Goal: Task Accomplishment & Management: Complete application form

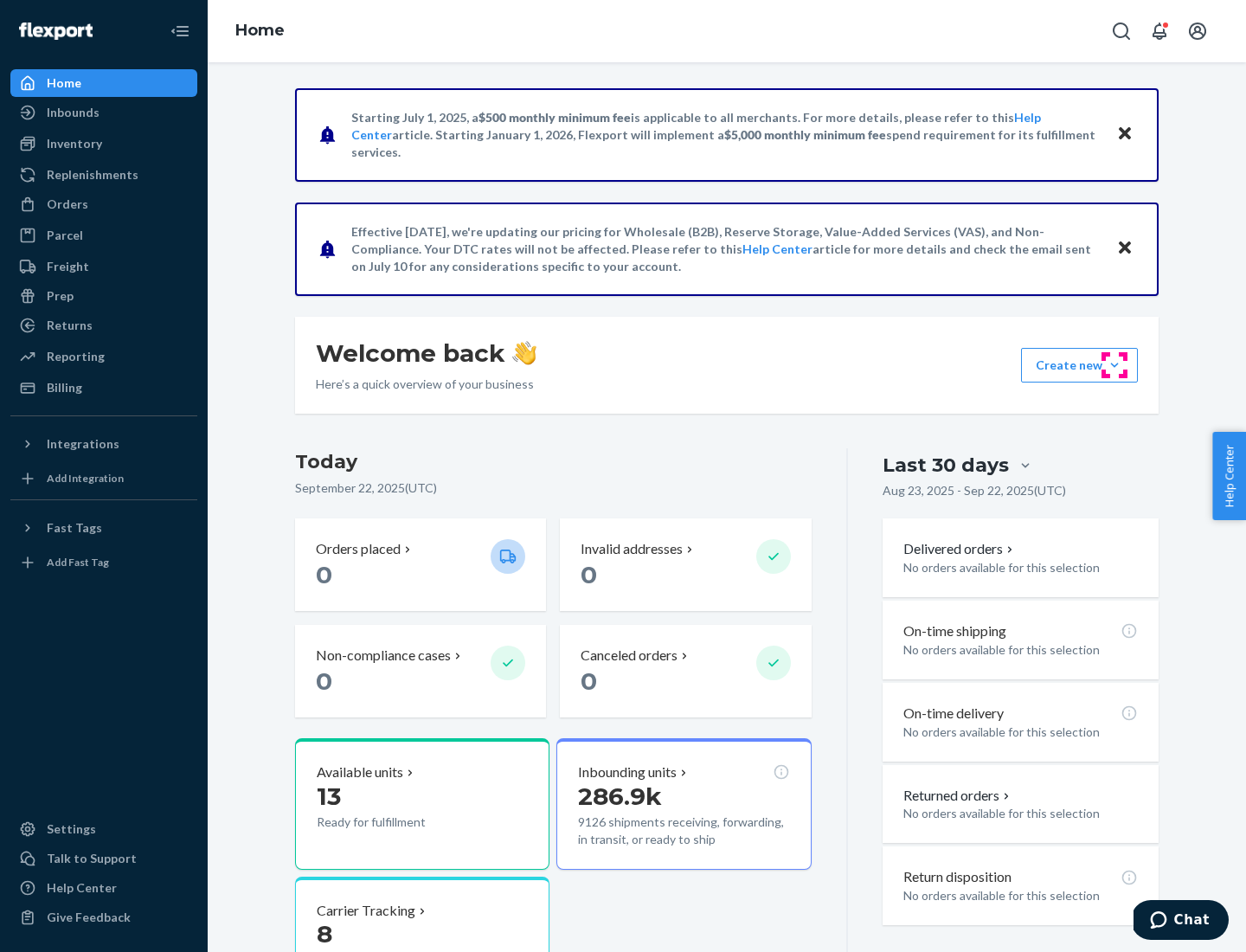
click at [1114, 365] on button "Create new Create new inbound Create new order Create new product" at bounding box center [1079, 364] width 117 height 35
click at [104, 112] on div "Inbounds" at bounding box center [104, 112] width 183 height 24
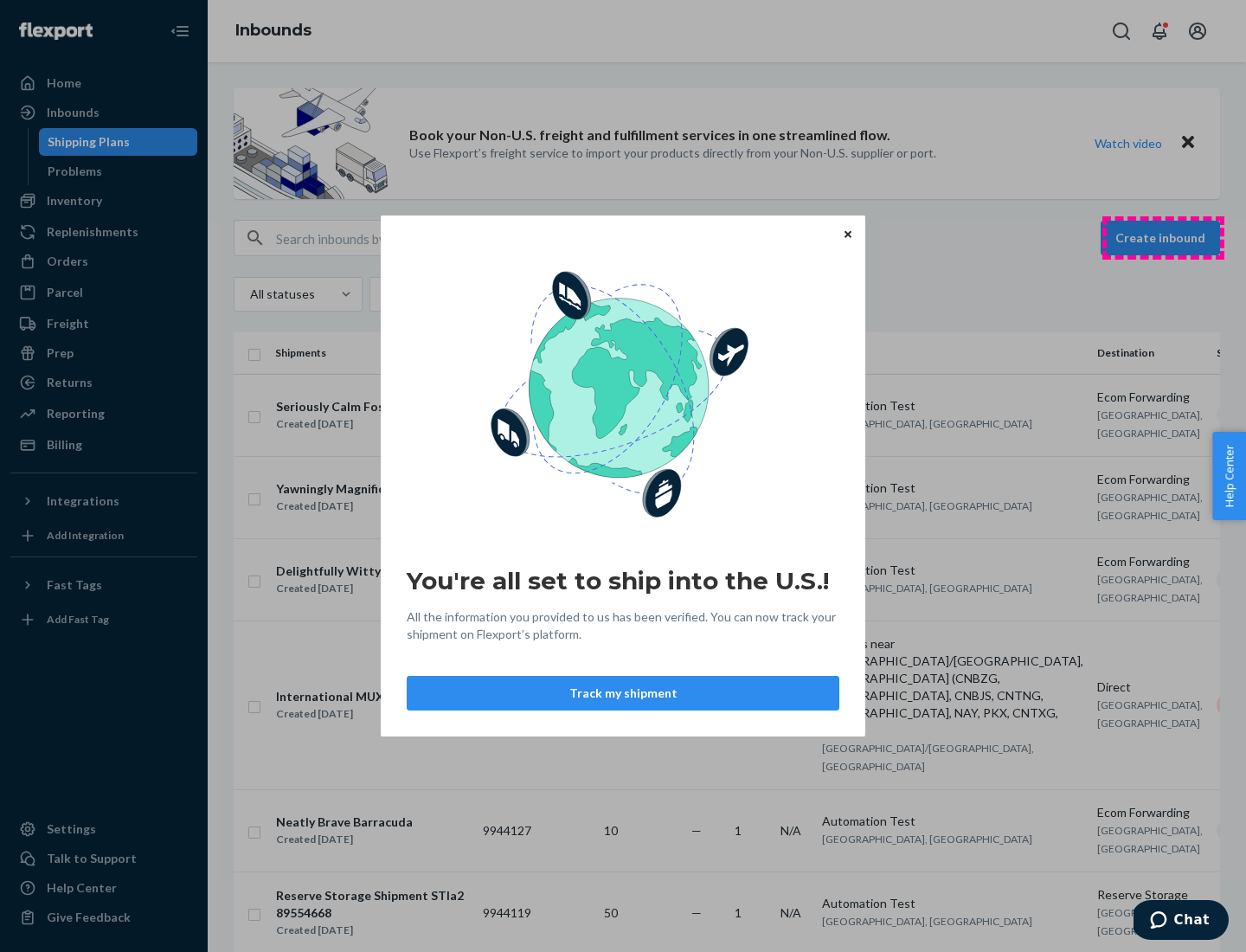
click at [1163, 238] on div "You're all set to ship into the U.S.! All the information you provided to us ha…" at bounding box center [623, 476] width 1246 height 952
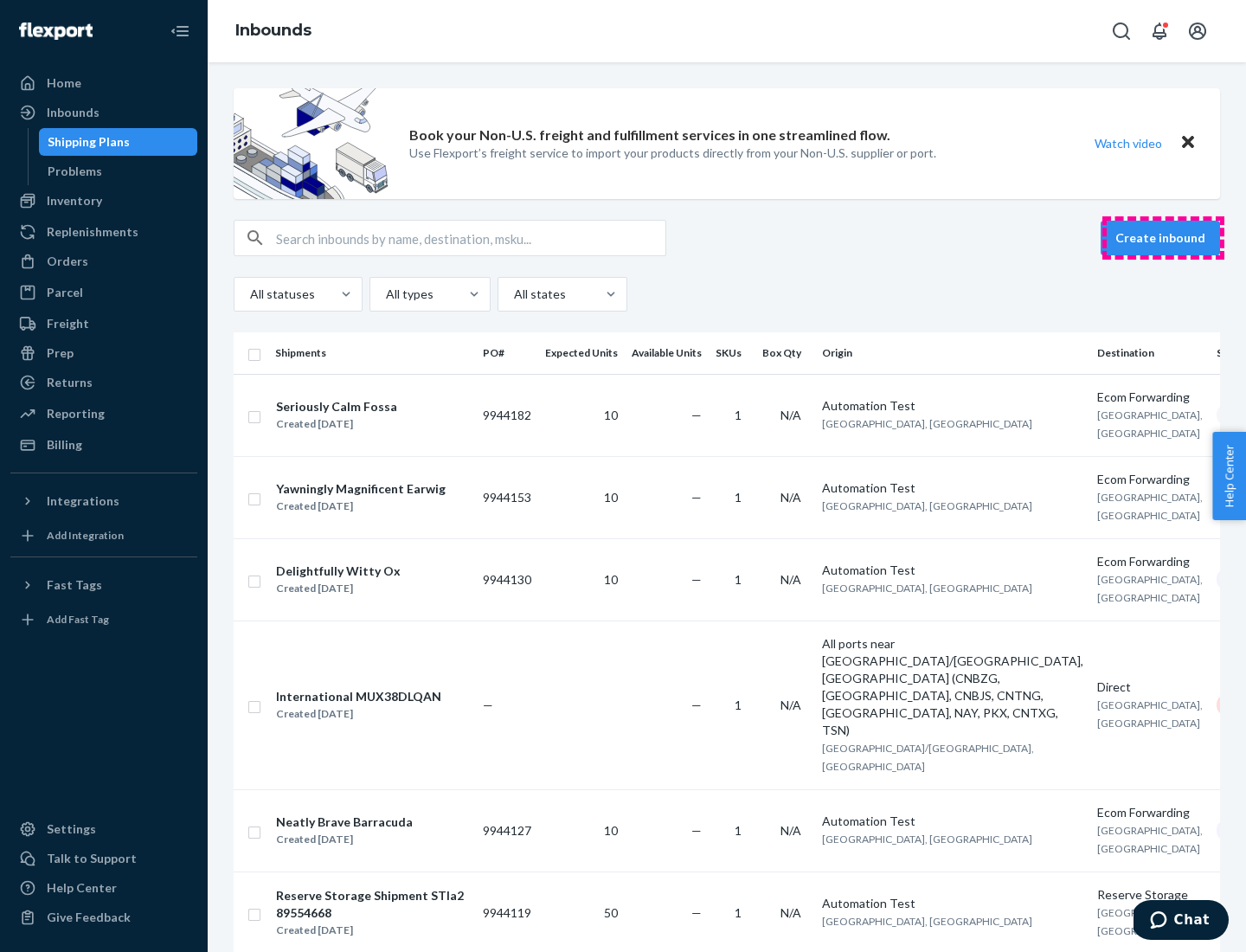
click at [1163, 238] on button "Create inbound" at bounding box center [1161, 237] width 120 height 35
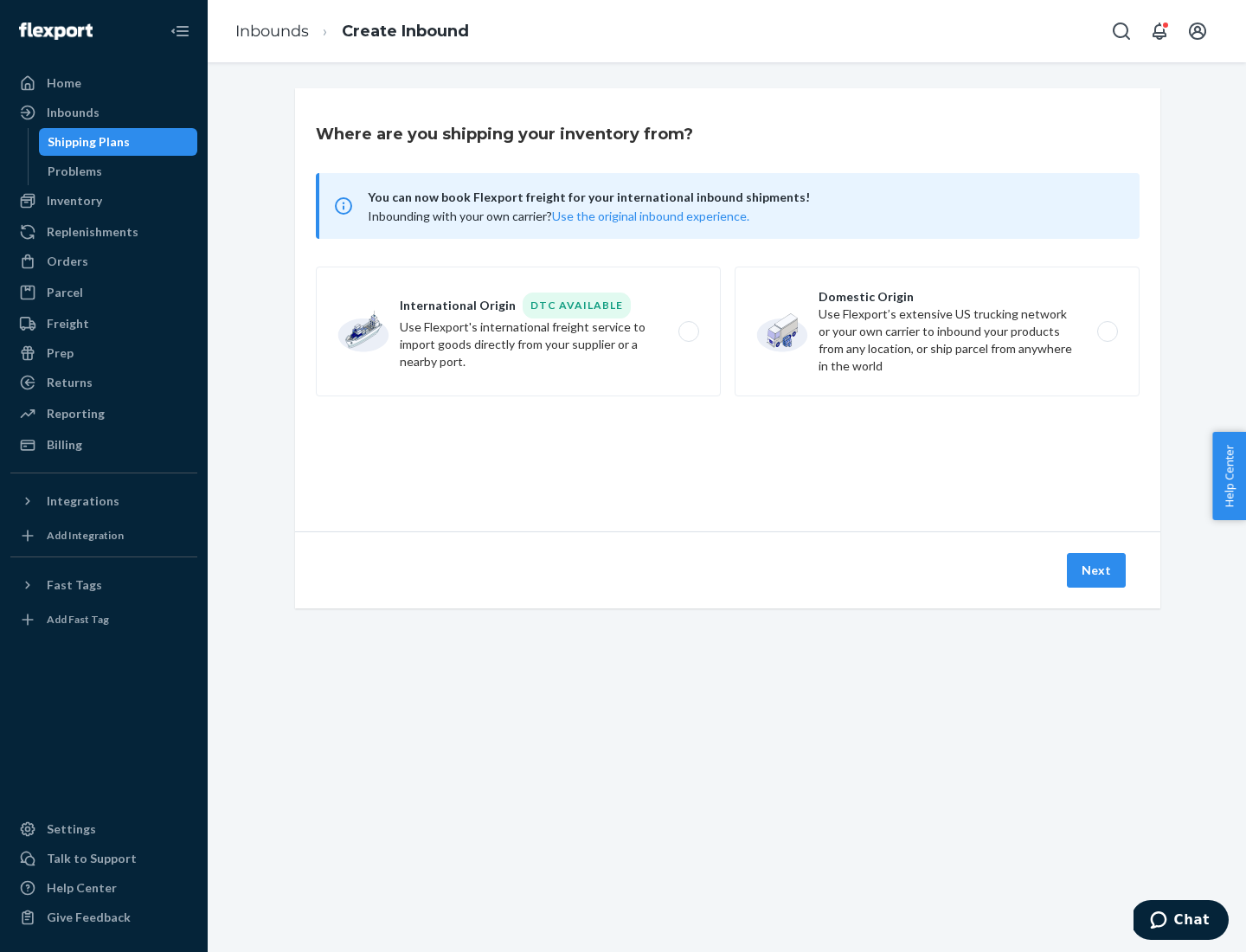
click at [937, 332] on label "Domestic Origin Use Flexport’s extensive US trucking network or your own carrie…" at bounding box center [938, 331] width 405 height 130
click at [1107, 332] on input "Domestic Origin Use Flexport’s extensive US trucking network or your own carrie…" at bounding box center [1112, 332] width 11 height 11
radio input "true"
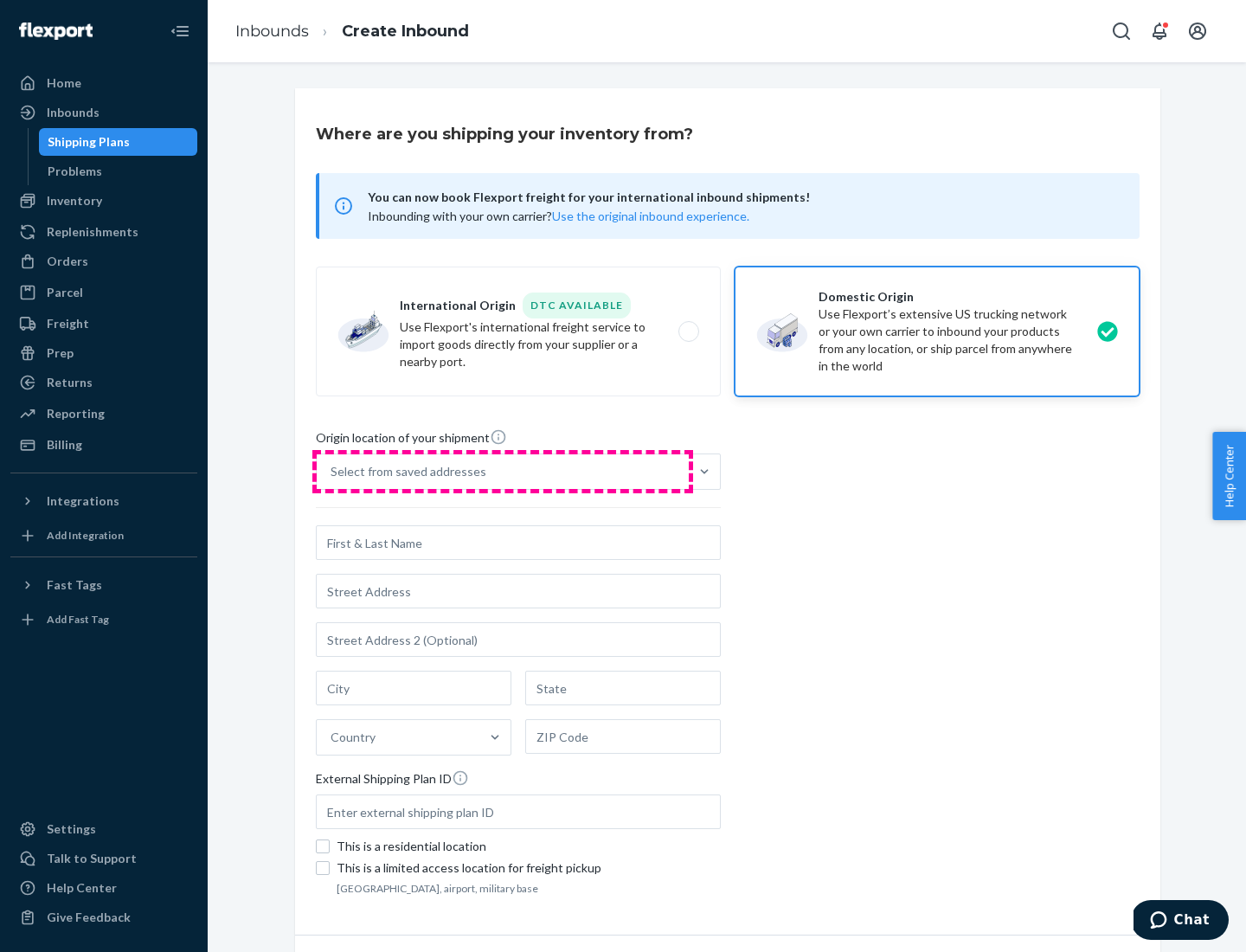
click at [503, 472] on div "Select from saved addresses" at bounding box center [503, 471] width 372 height 35
click at [333, 472] on input "Select from saved addresses" at bounding box center [332, 472] width 2 height 18
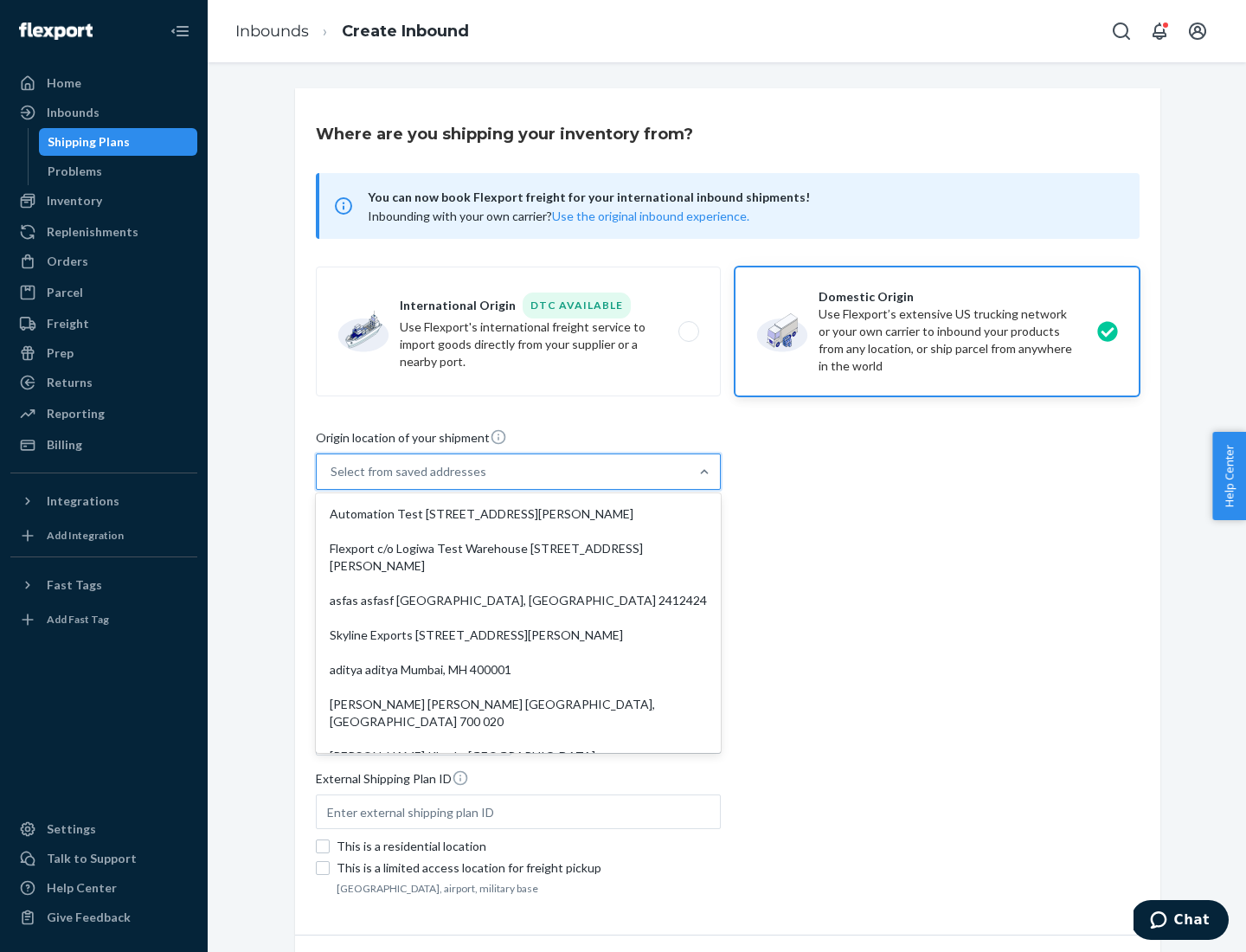
scroll to position [7, 0]
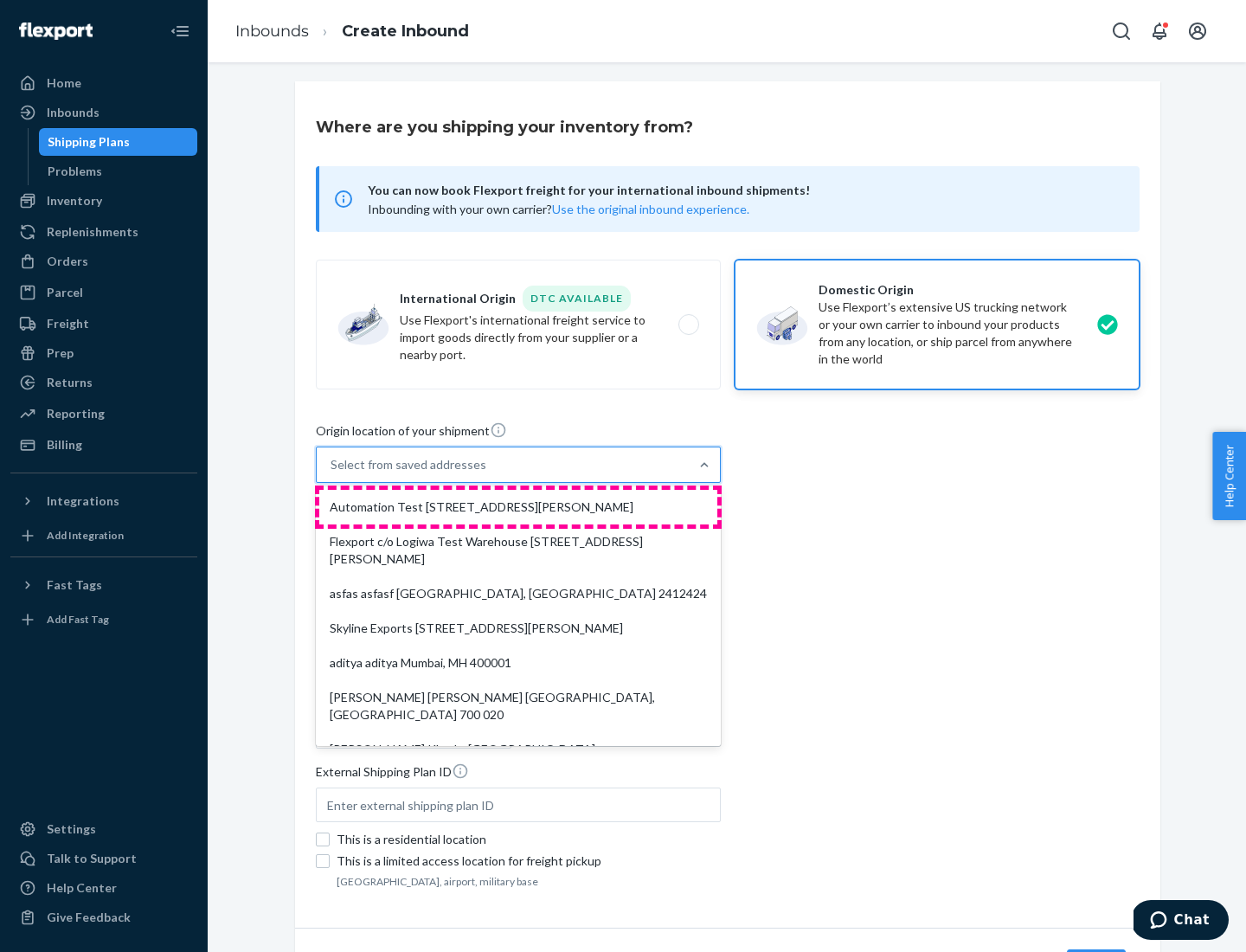
click at [518, 507] on div "Automation Test [STREET_ADDRESS][PERSON_NAME]" at bounding box center [518, 506] width 398 height 35
click at [333, 474] on input "option Automation Test [STREET_ADDRESS][PERSON_NAME]. 9 results available. Use …" at bounding box center [332, 464] width 2 height 18
type input "Automation Test"
type input "9th Floor"
type input "[GEOGRAPHIC_DATA]"
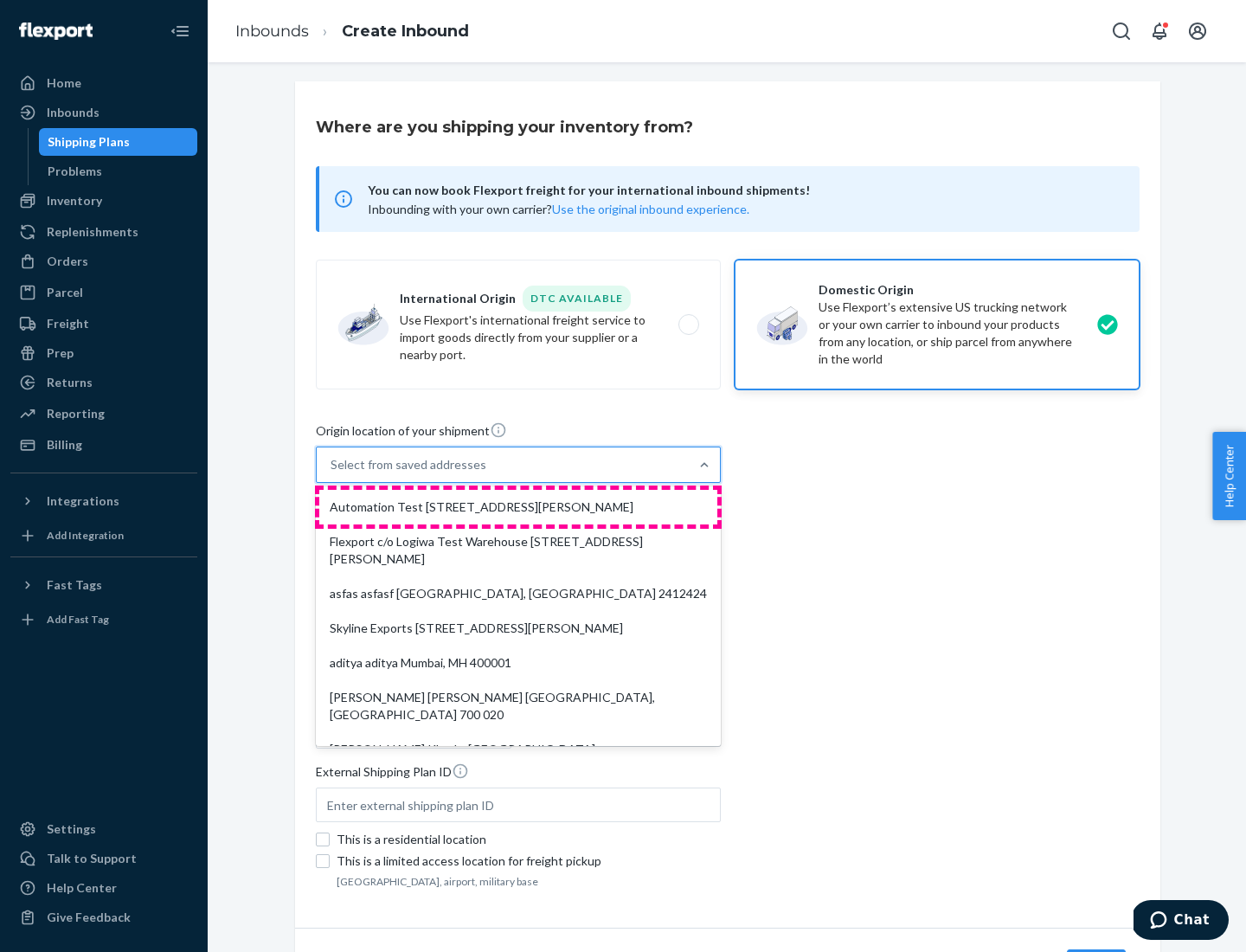
type input "CA"
type input "94104"
type input "[STREET_ADDRESS][PERSON_NAME]"
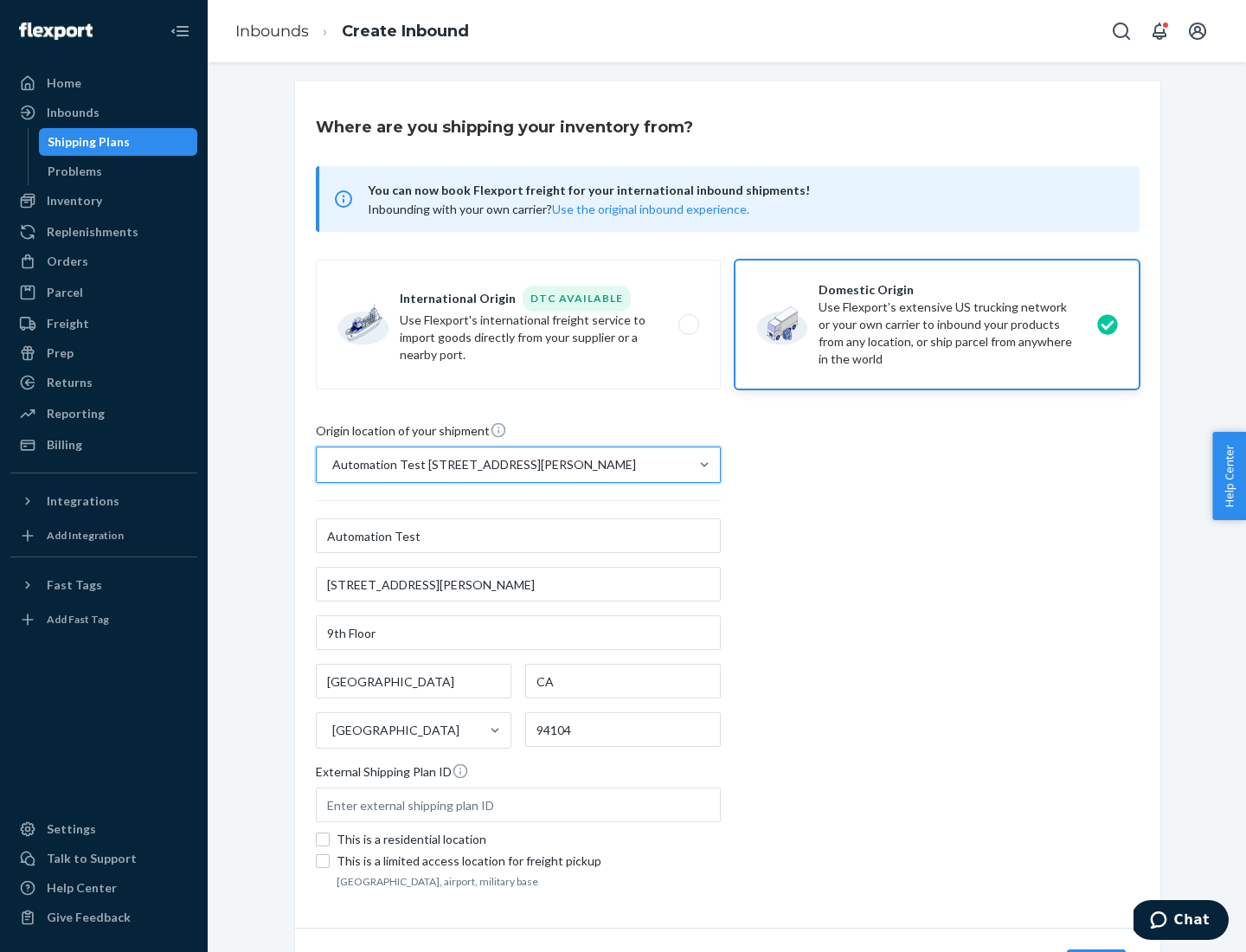
scroll to position [101, 0]
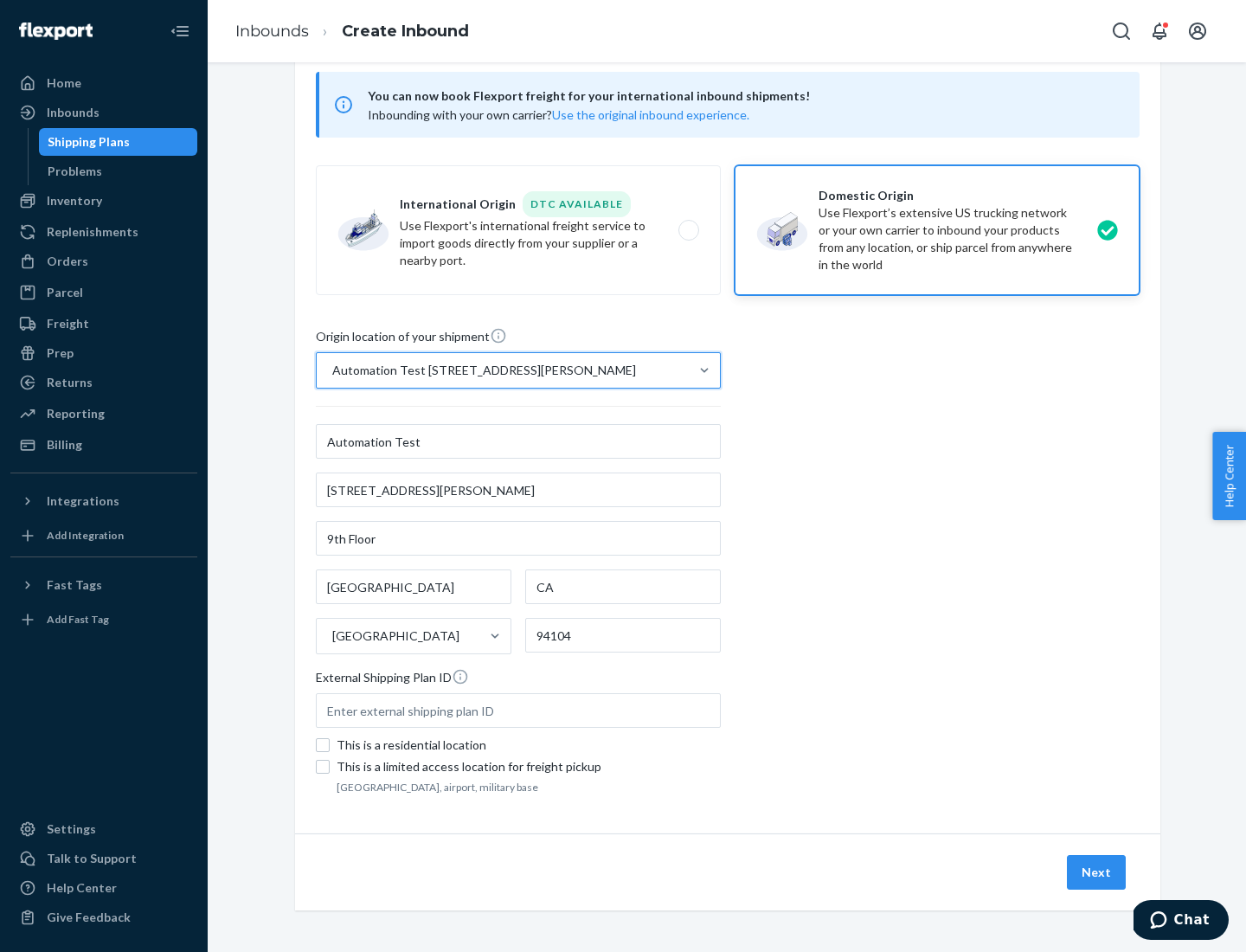
click at [1097, 873] on button "Next" at bounding box center [1096, 872] width 59 height 35
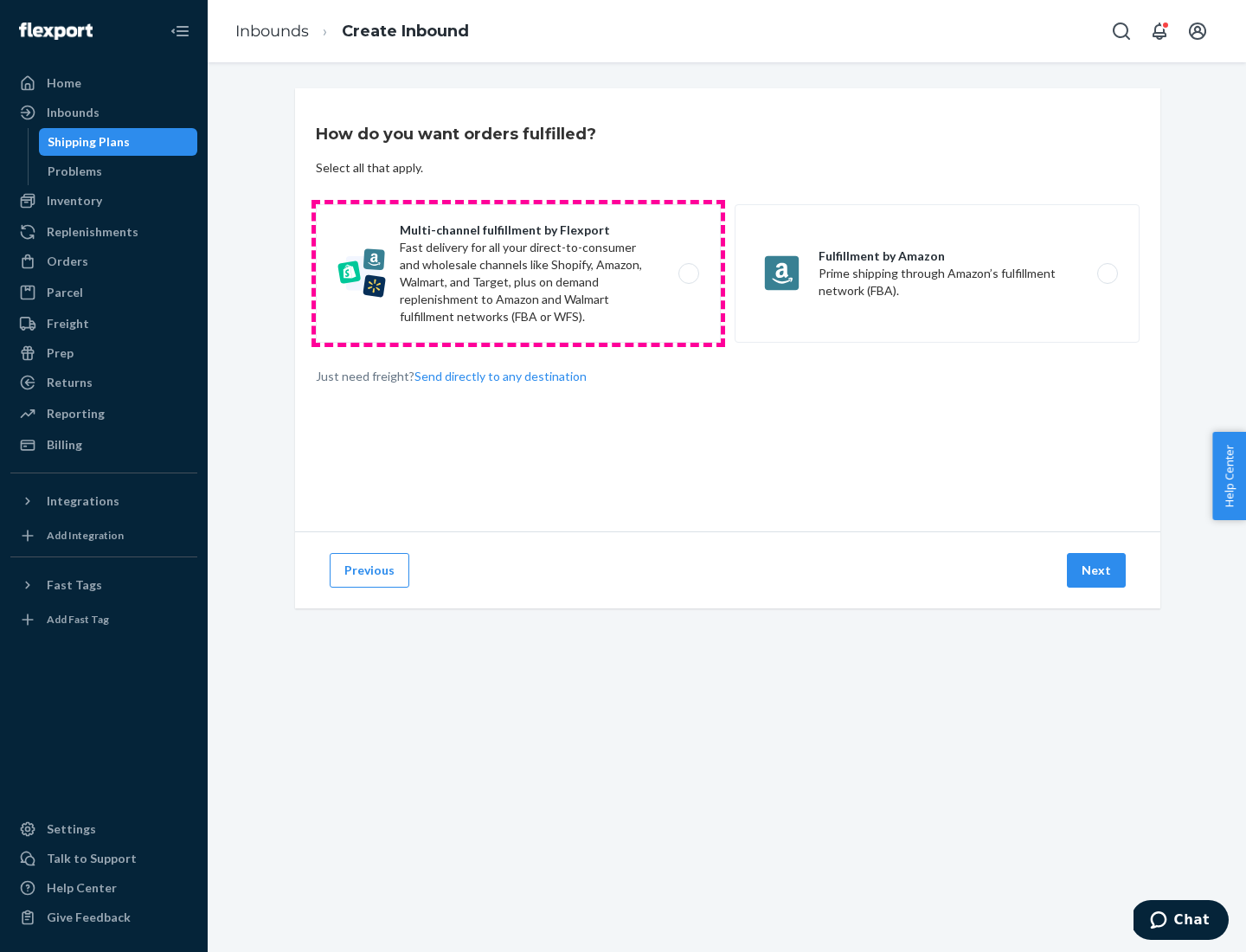
click at [518, 274] on label "Multi-channel fulfillment by Flexport Fast delivery for all your direct-to-cons…" at bounding box center [518, 274] width 405 height 138
click at [688, 274] on input "Multi-channel fulfillment by Flexport Fast delivery for all your direct-to-cons…" at bounding box center [694, 274] width 11 height 11
radio input "true"
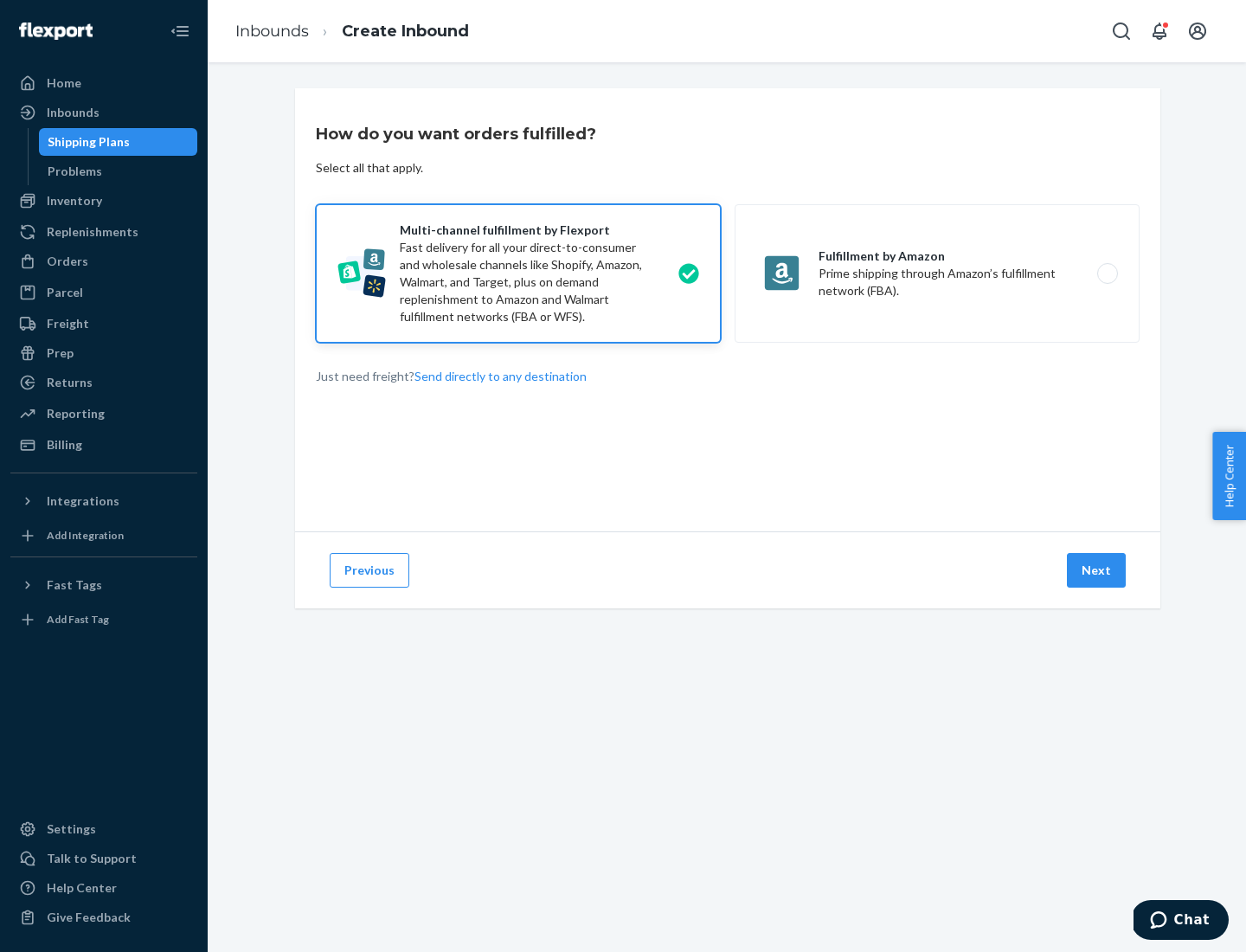
click at [1097, 571] on button "Next" at bounding box center [1096, 570] width 59 height 35
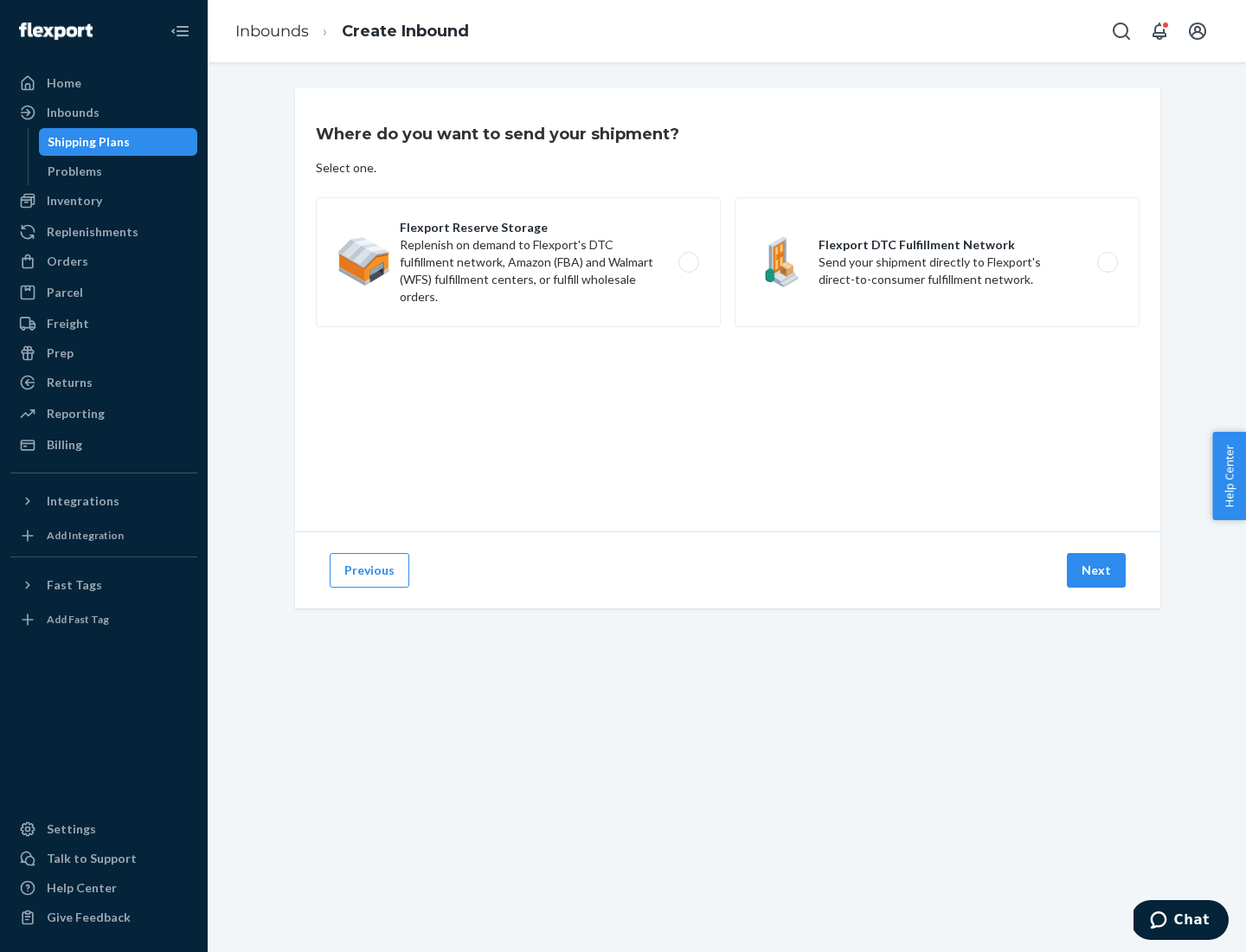
click at [937, 263] on label "Flexport DTC Fulfillment Network Send your shipment directly to Flexport's dire…" at bounding box center [938, 262] width 405 height 130
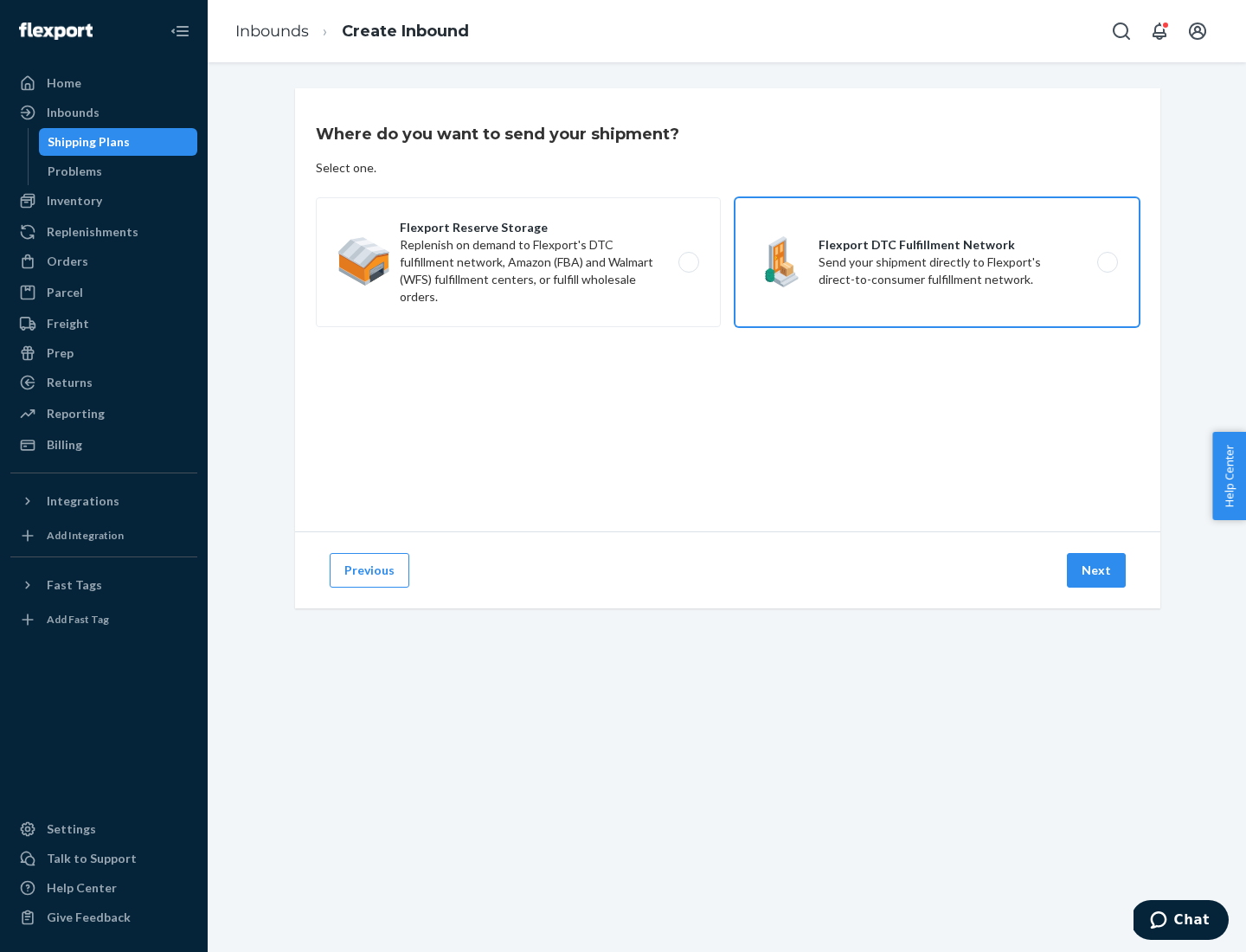
click at [1107, 263] on input "Flexport DTC Fulfillment Network Send your shipment directly to Flexport's dire…" at bounding box center [1112, 263] width 11 height 11
radio input "true"
click at [1097, 571] on button "Next" at bounding box center [1096, 570] width 59 height 35
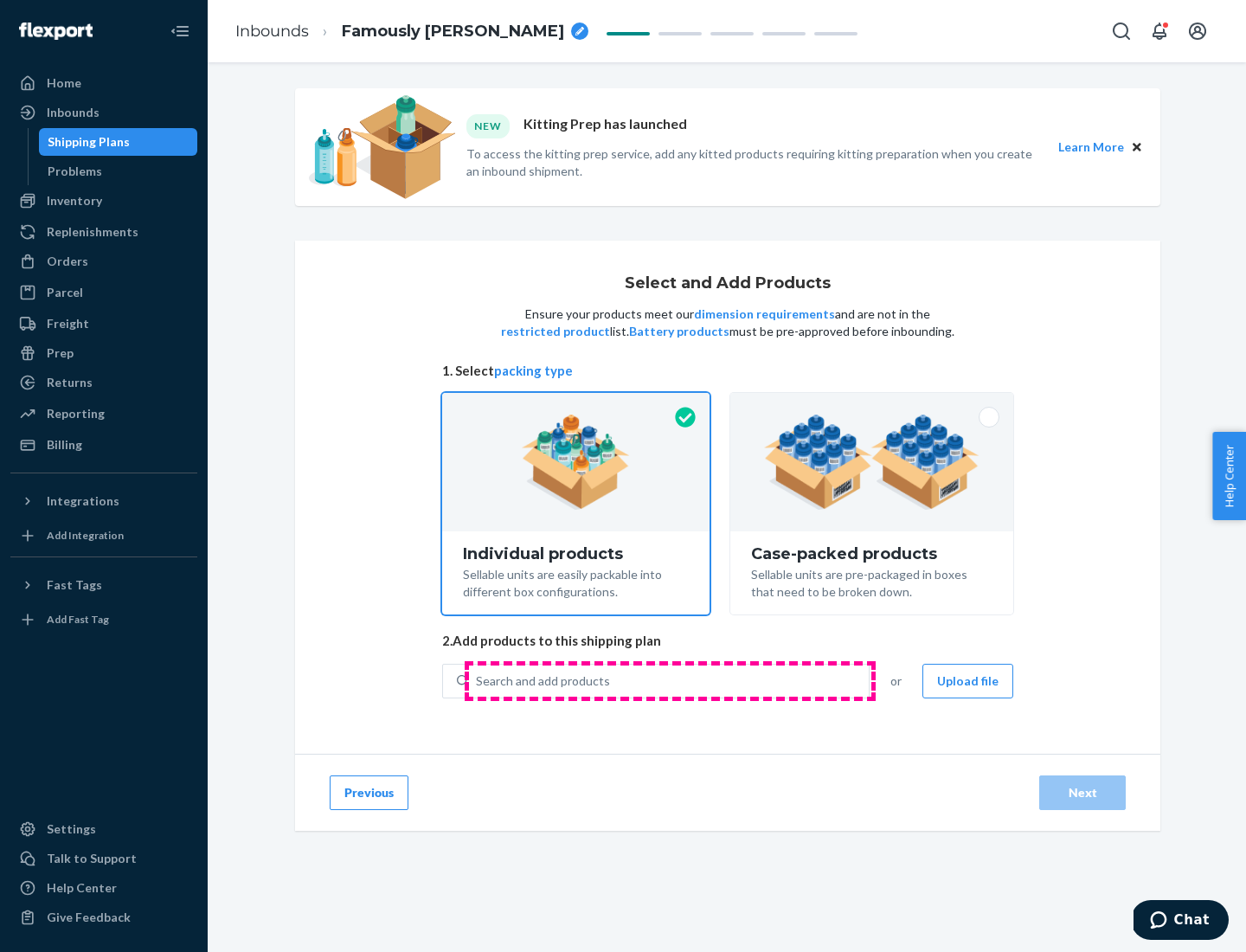
click at [670, 680] on div "Search and add products" at bounding box center [669, 680] width 400 height 31
click at [477, 680] on input "Search and add products" at bounding box center [477, 681] width 2 height 18
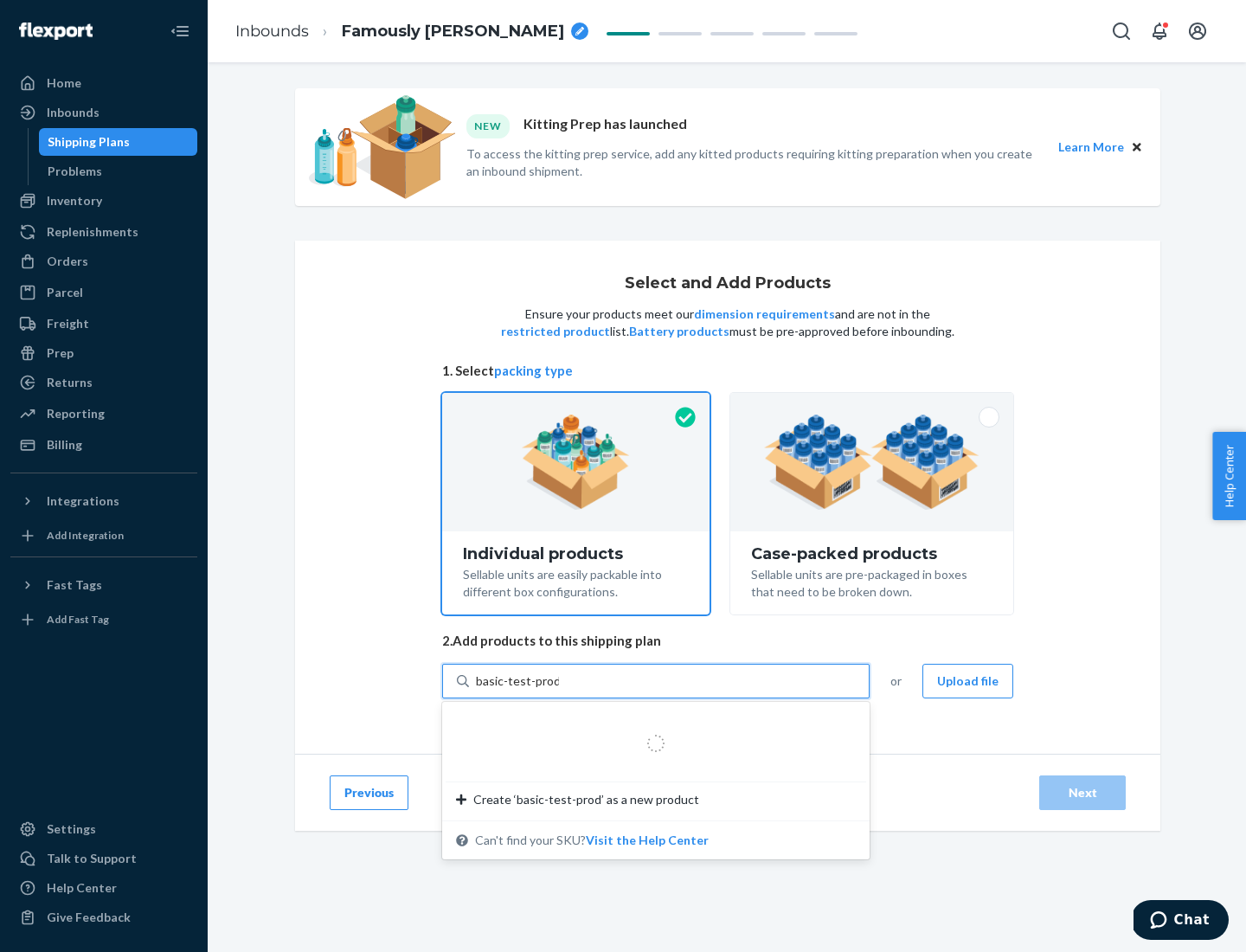
type input "basic-test-product-1"
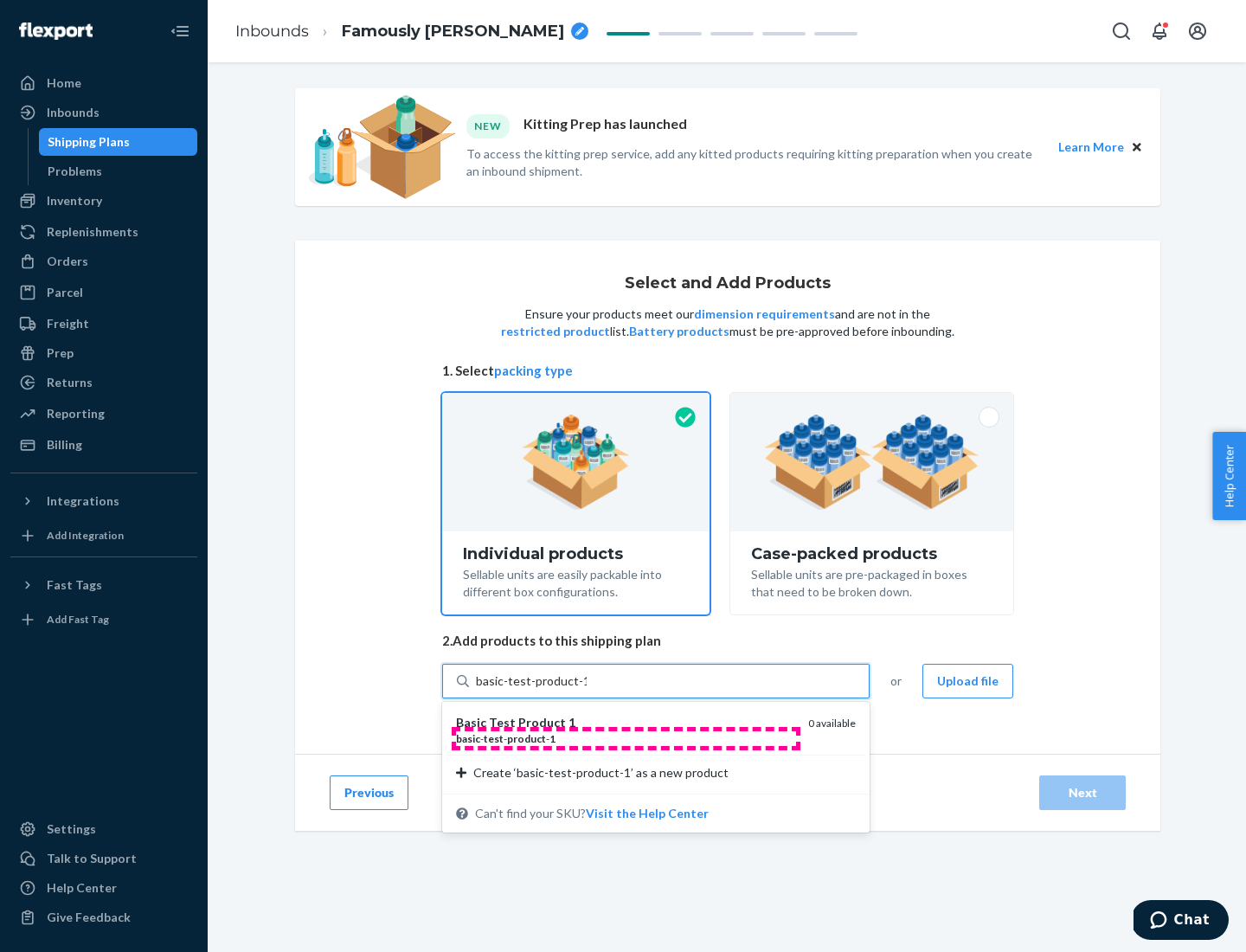
click at [626, 738] on div "basic - test - product - 1" at bounding box center [625, 739] width 338 height 15
click at [587, 689] on input "basic-test-product-1" at bounding box center [531, 681] width 111 height 18
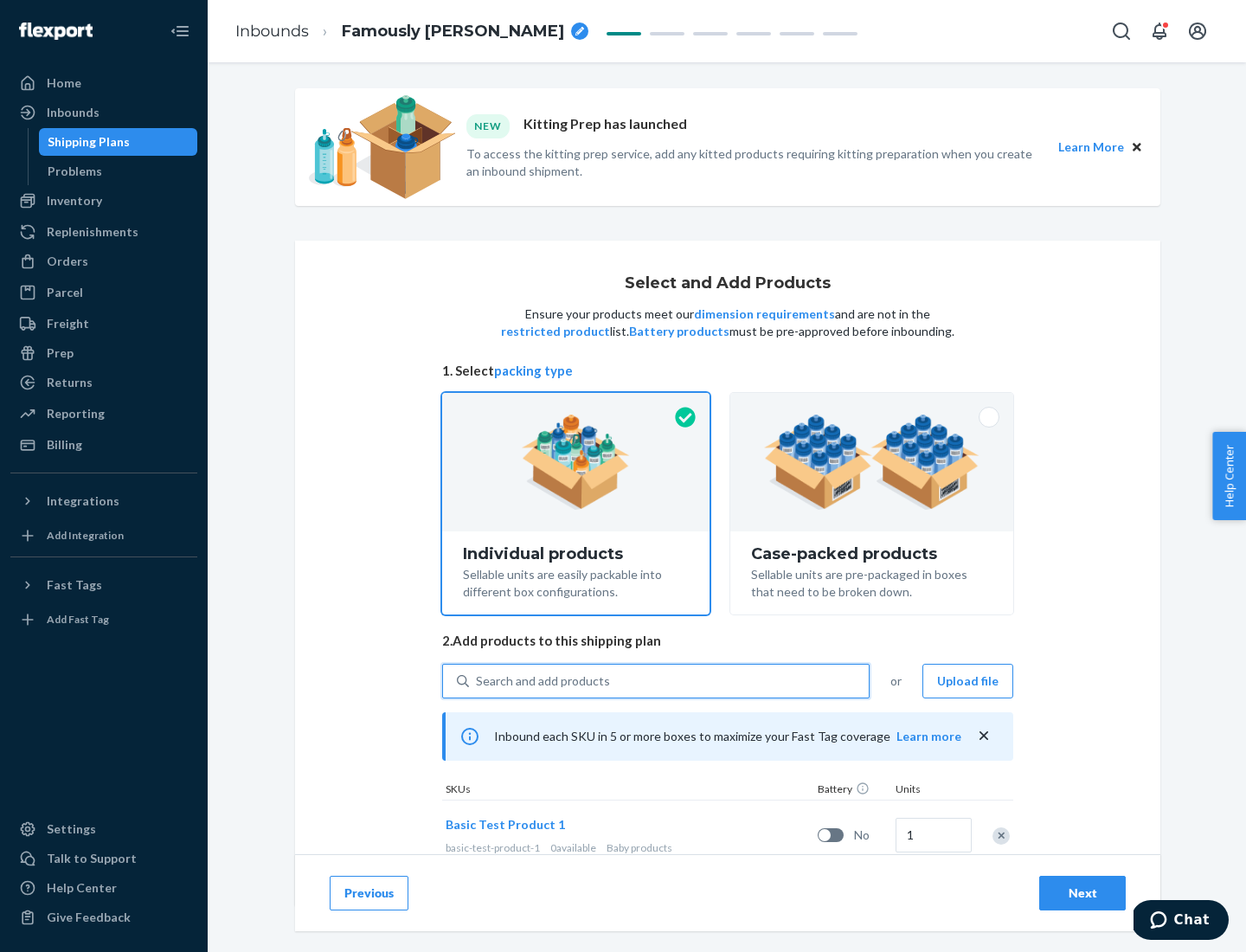
scroll to position [51, 0]
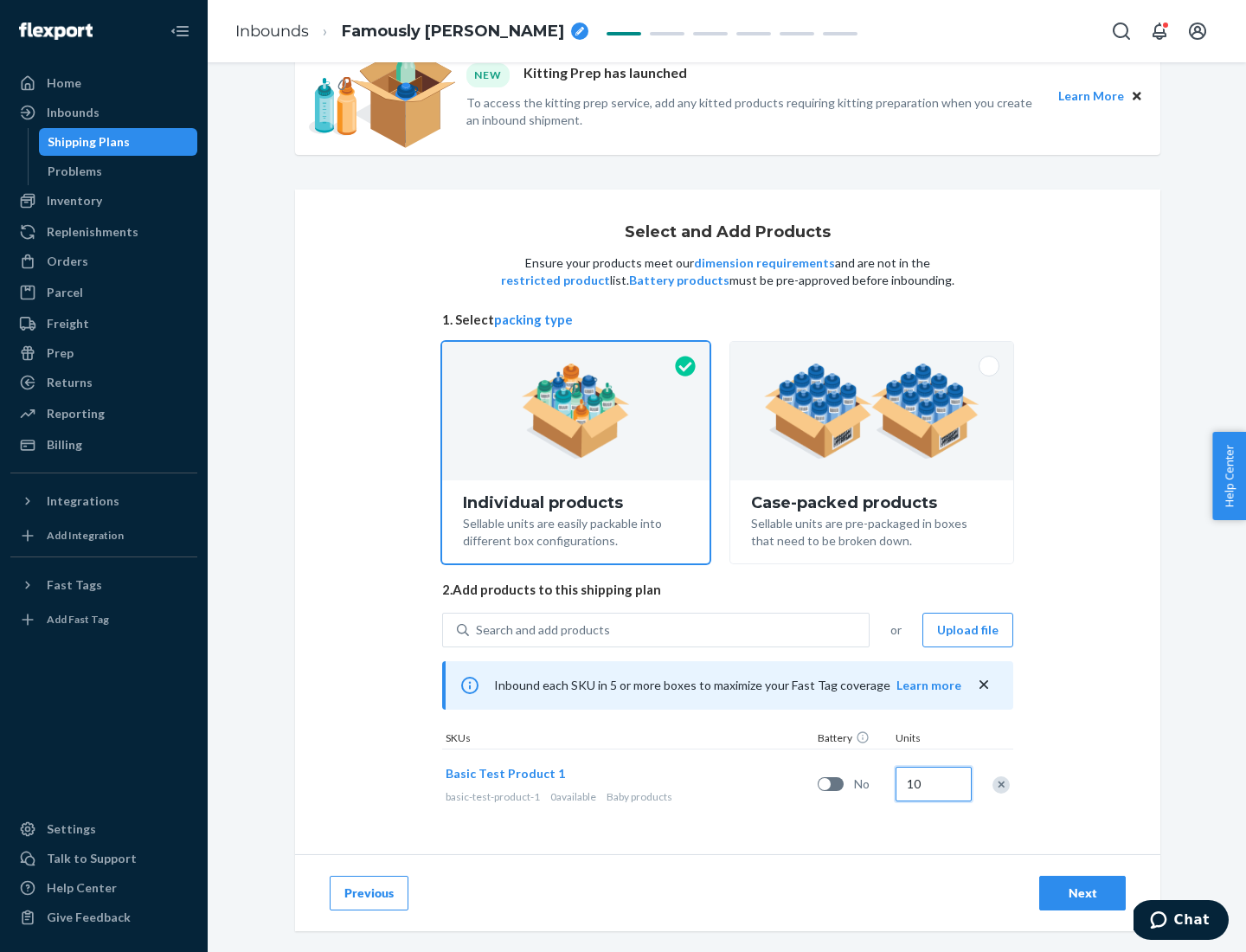
type input "10"
click at [1083, 892] on div "Next" at bounding box center [1082, 893] width 57 height 18
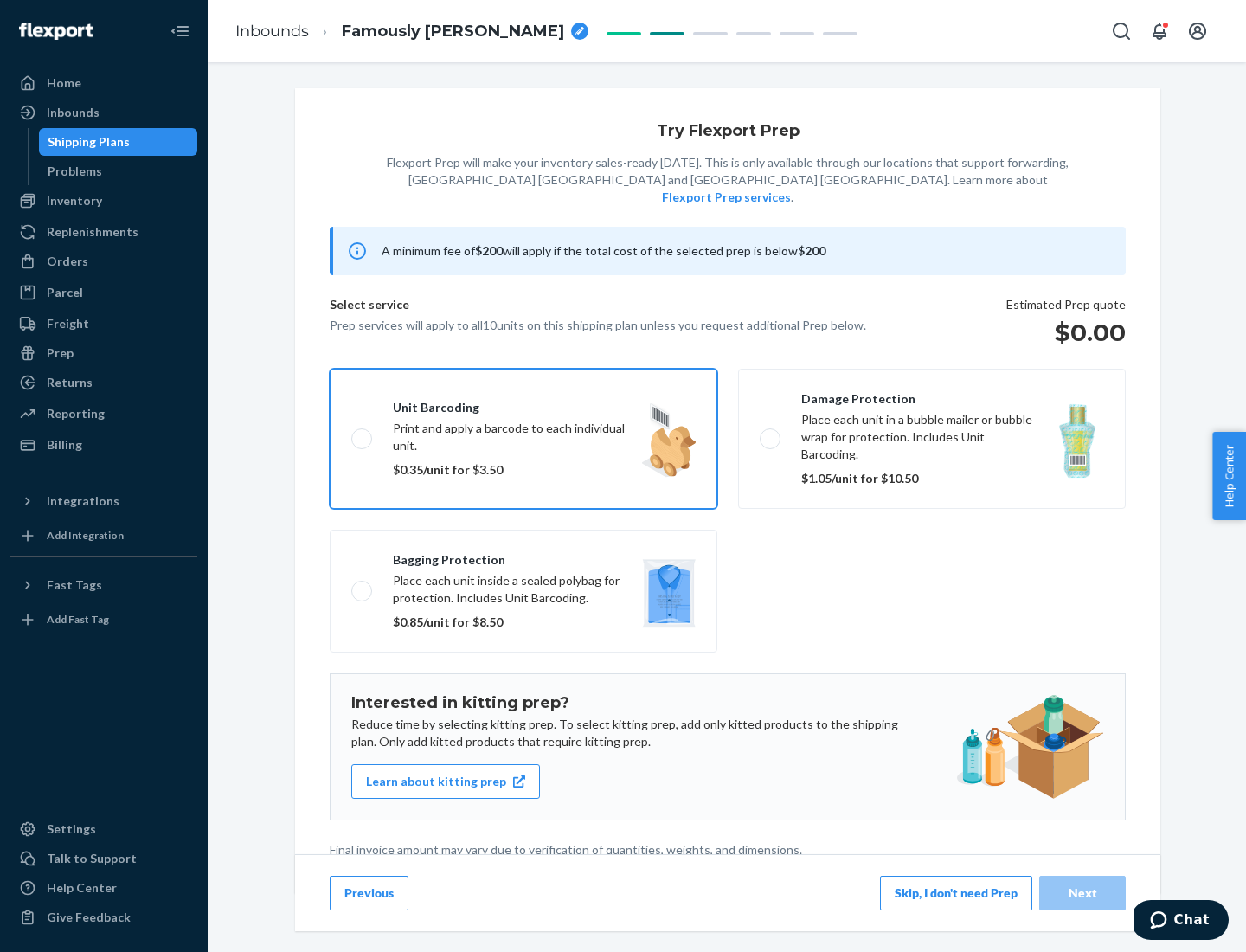
click at [351, 433] on input "Unit barcoding Print and apply a barcode to each individual unit. $0.35/unit fo…" at bounding box center [357, 438] width 11 height 11
checkbox input "true"
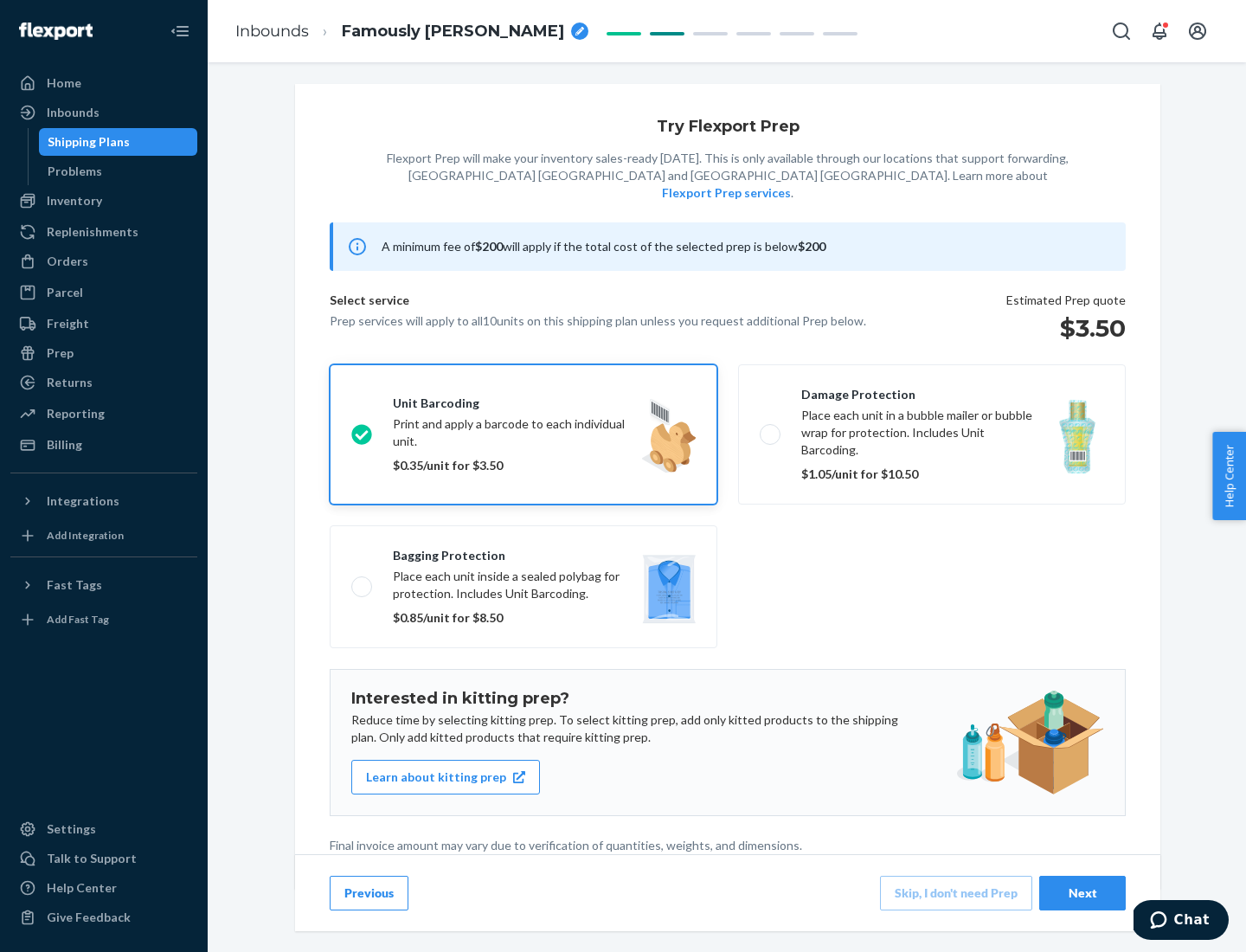
click at [1083, 892] on div "Next" at bounding box center [1082, 893] width 57 height 18
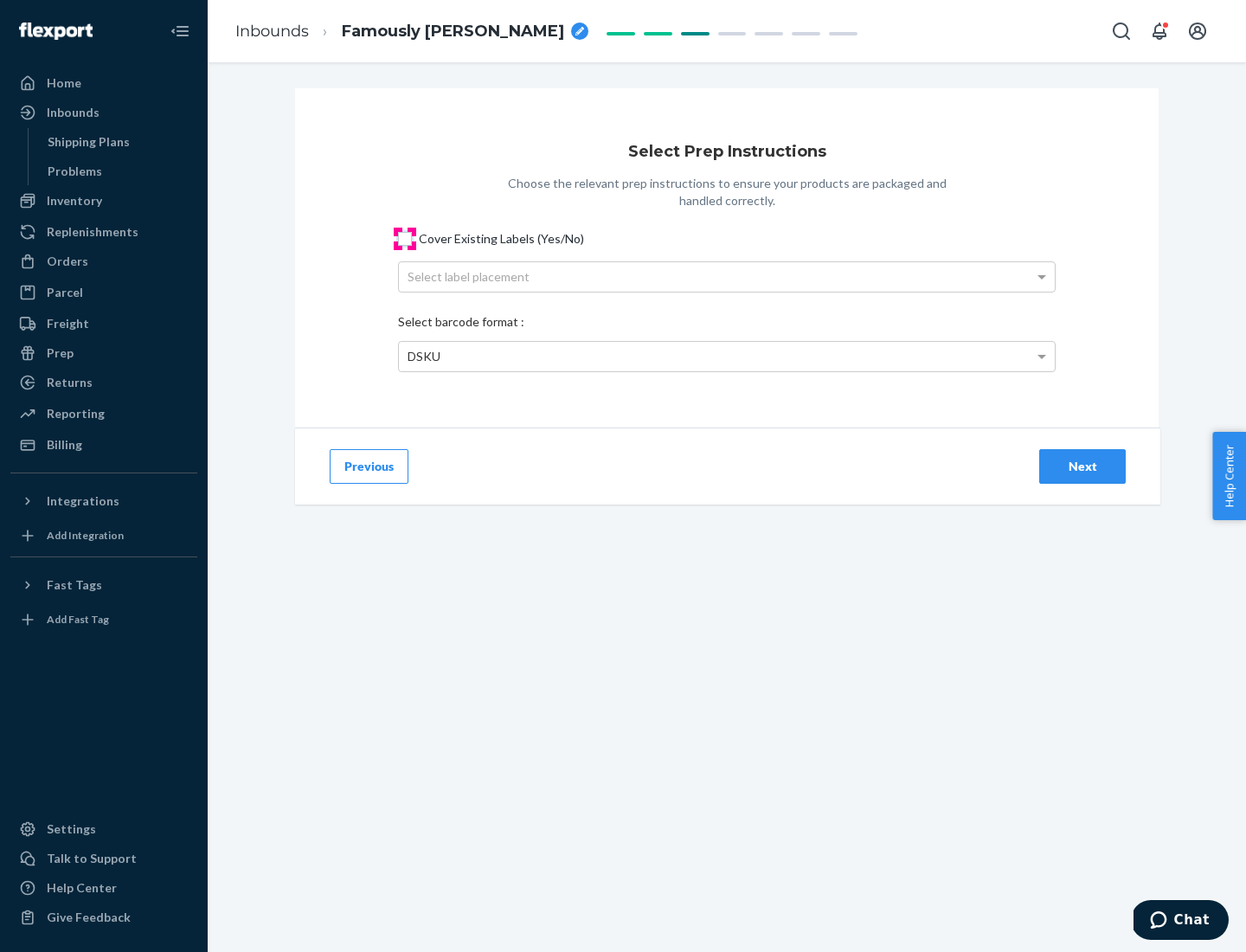
click at [405, 238] on input "Cover Existing Labels (Yes/No)" at bounding box center [404, 238] width 14 height 14
checkbox input "true"
click at [1083, 465] on div "Next" at bounding box center [1082, 466] width 57 height 18
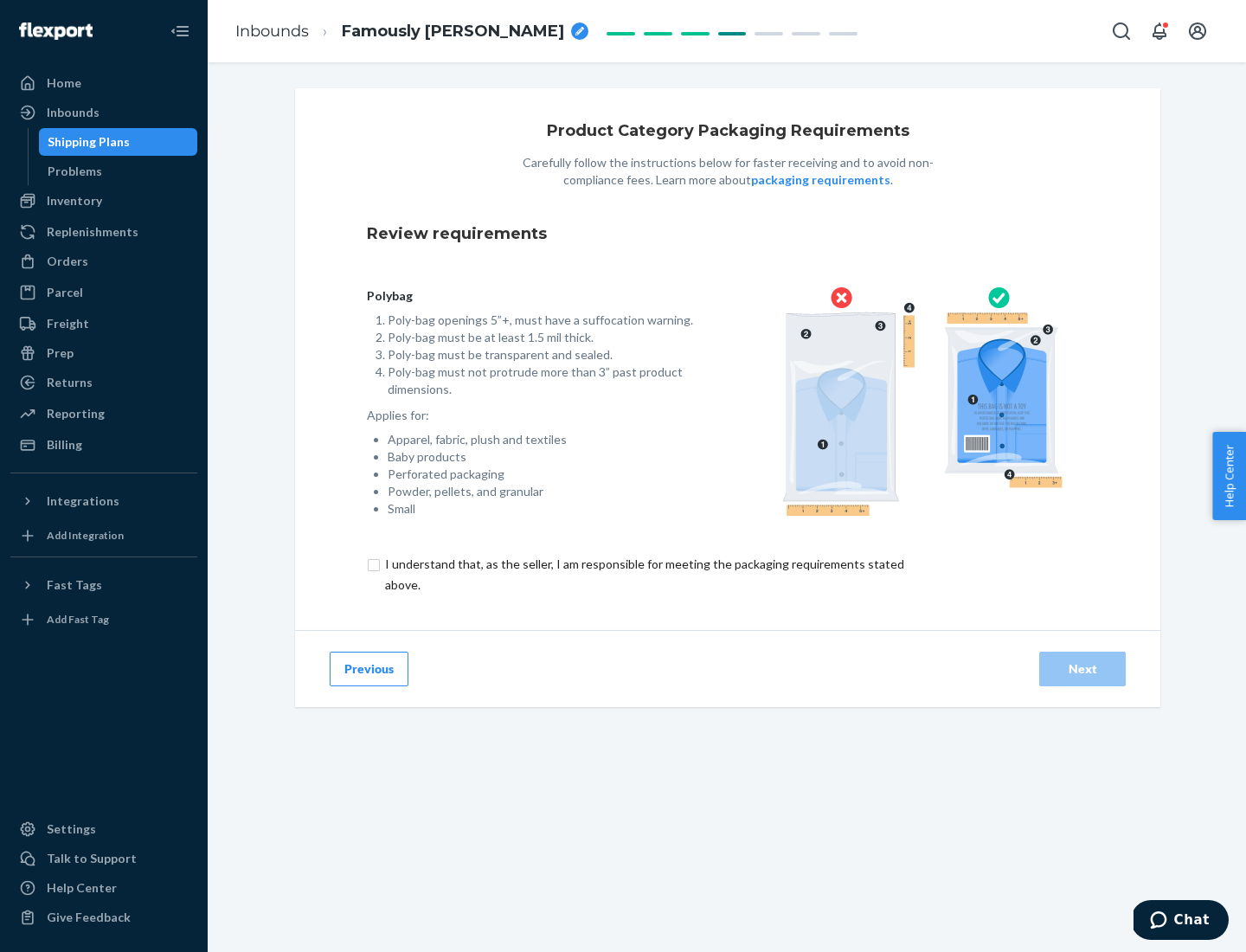
click at [643, 574] on input "checkbox" at bounding box center [655, 575] width 575 height 41
checkbox input "true"
click at [1083, 668] on div "Next" at bounding box center [1082, 669] width 57 height 18
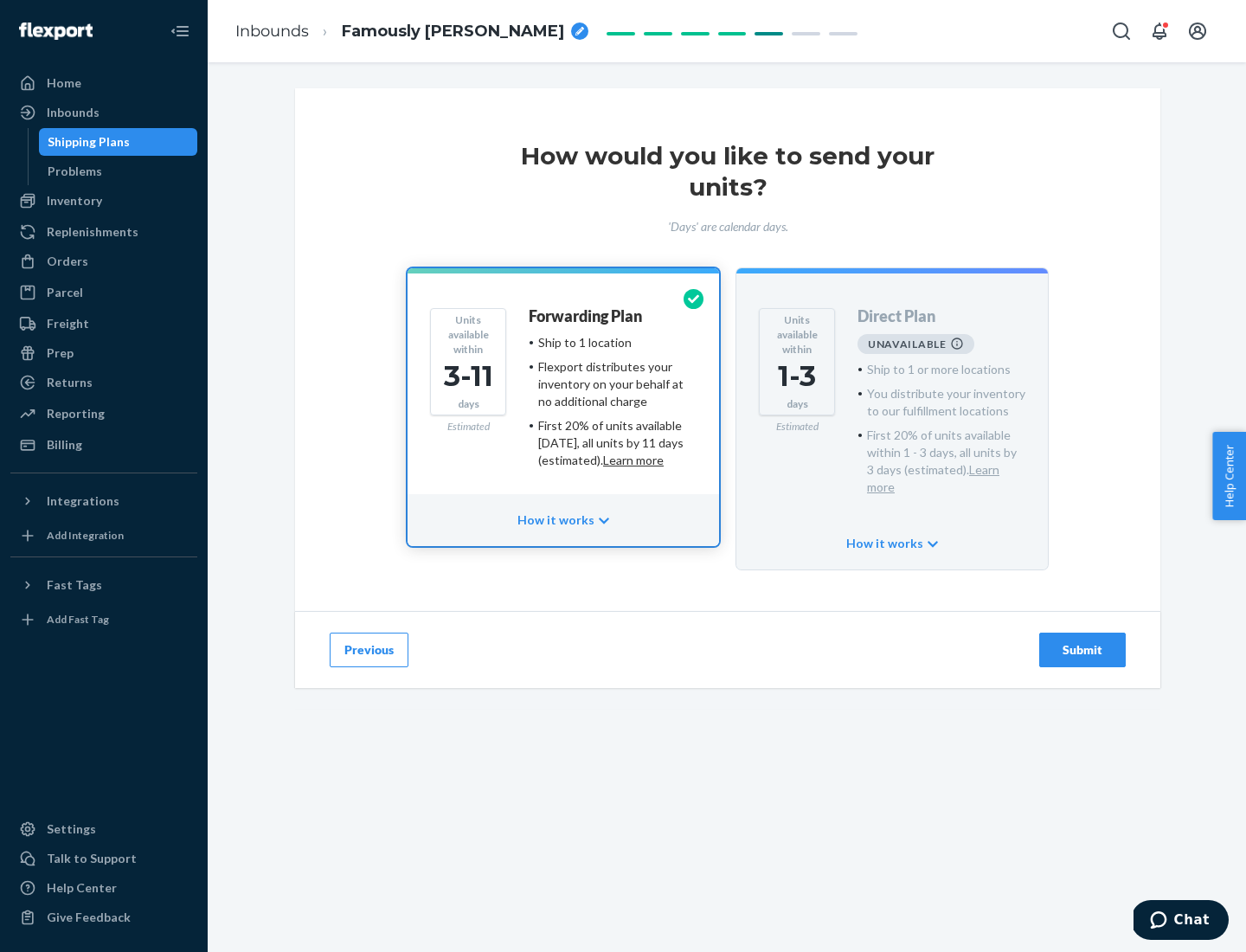
click at [587, 316] on h4 "Forwarding Plan" at bounding box center [585, 317] width 113 height 18
click at [1083, 642] on div "Submit" at bounding box center [1082, 650] width 57 height 18
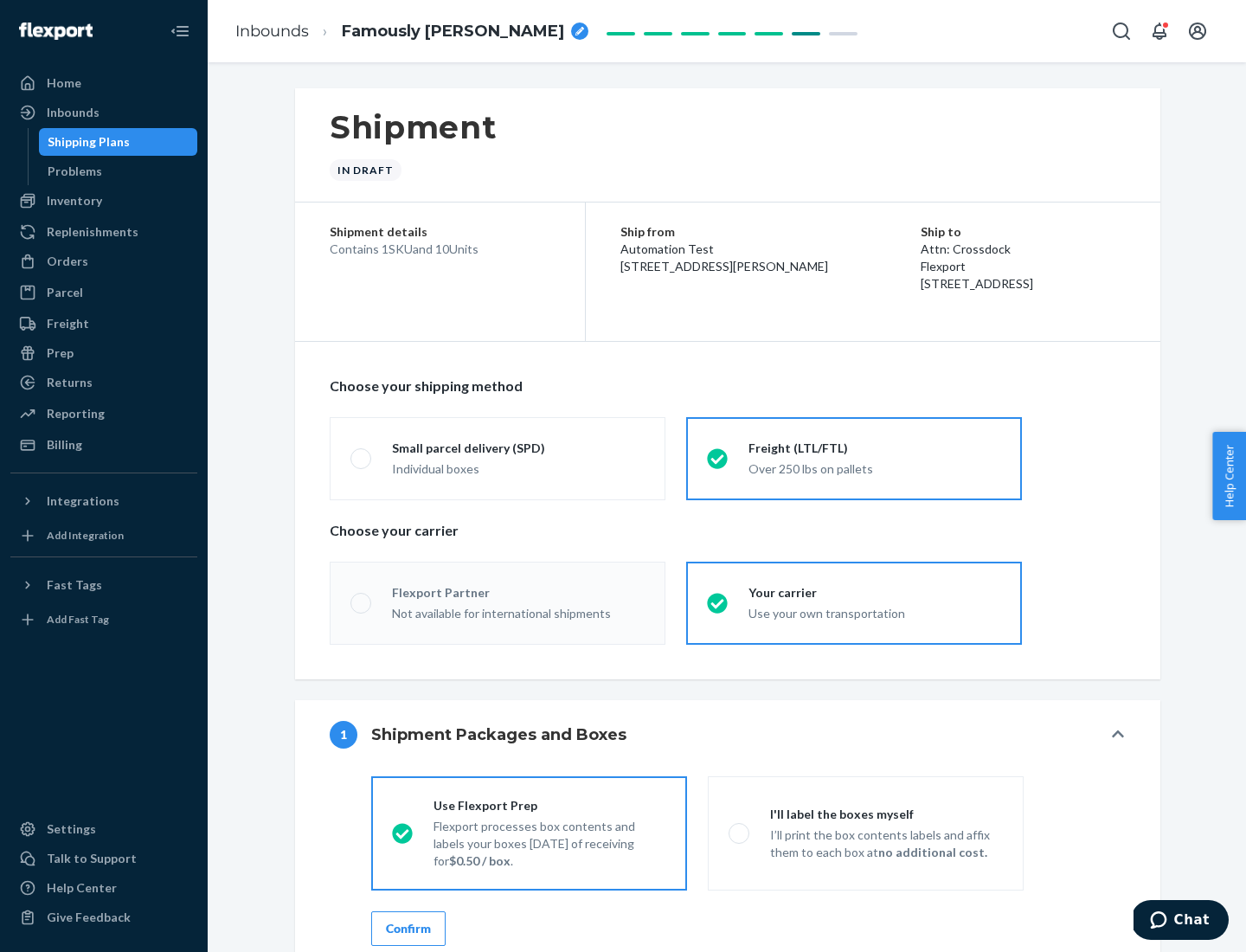
radio input "true"
radio input "false"
radio input "true"
radio input "false"
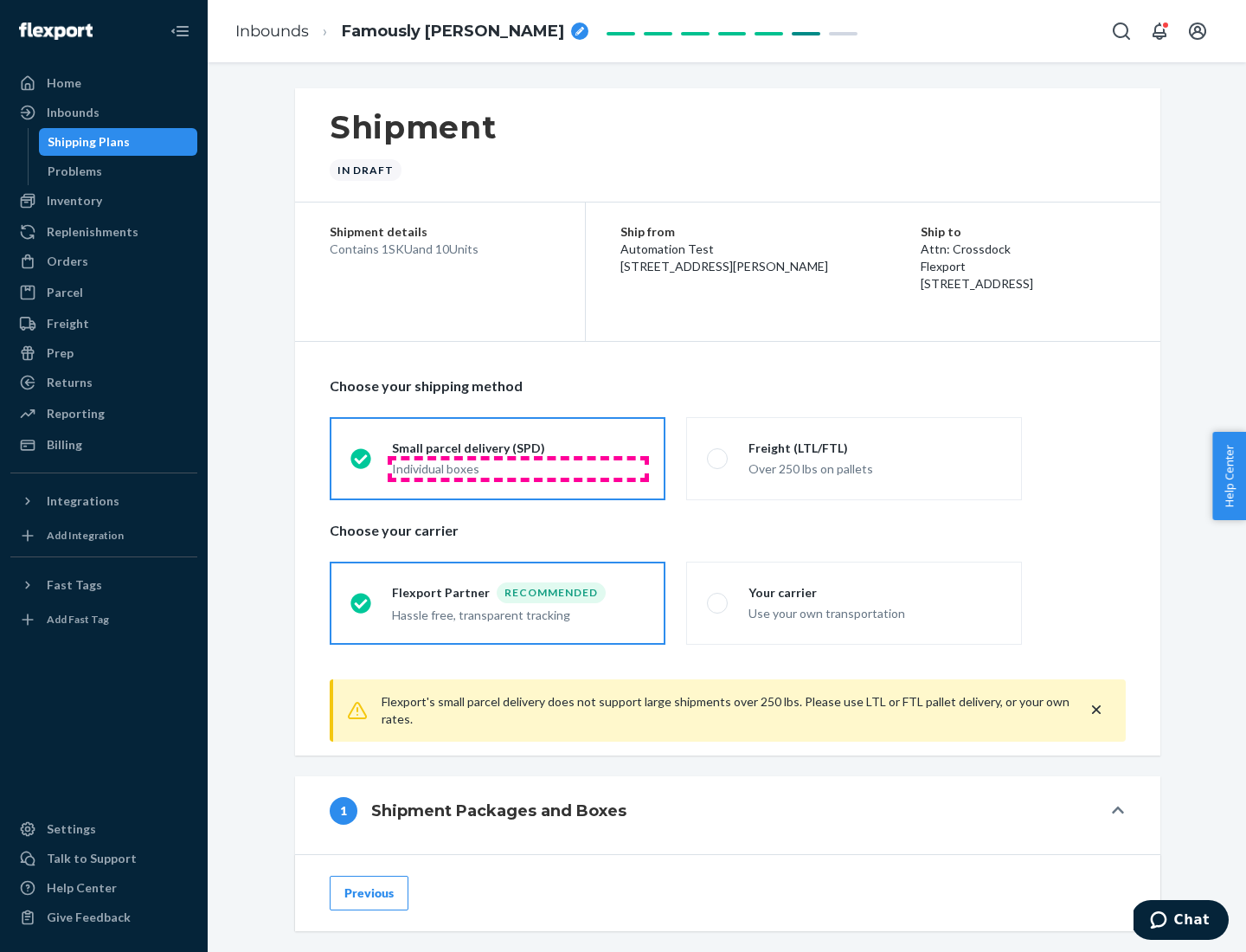
click at [518, 468] on div "Individual boxes" at bounding box center [518, 469] width 253 height 18
click at [361, 464] on input "Small parcel delivery (SPD) Individual boxes" at bounding box center [356, 459] width 11 height 11
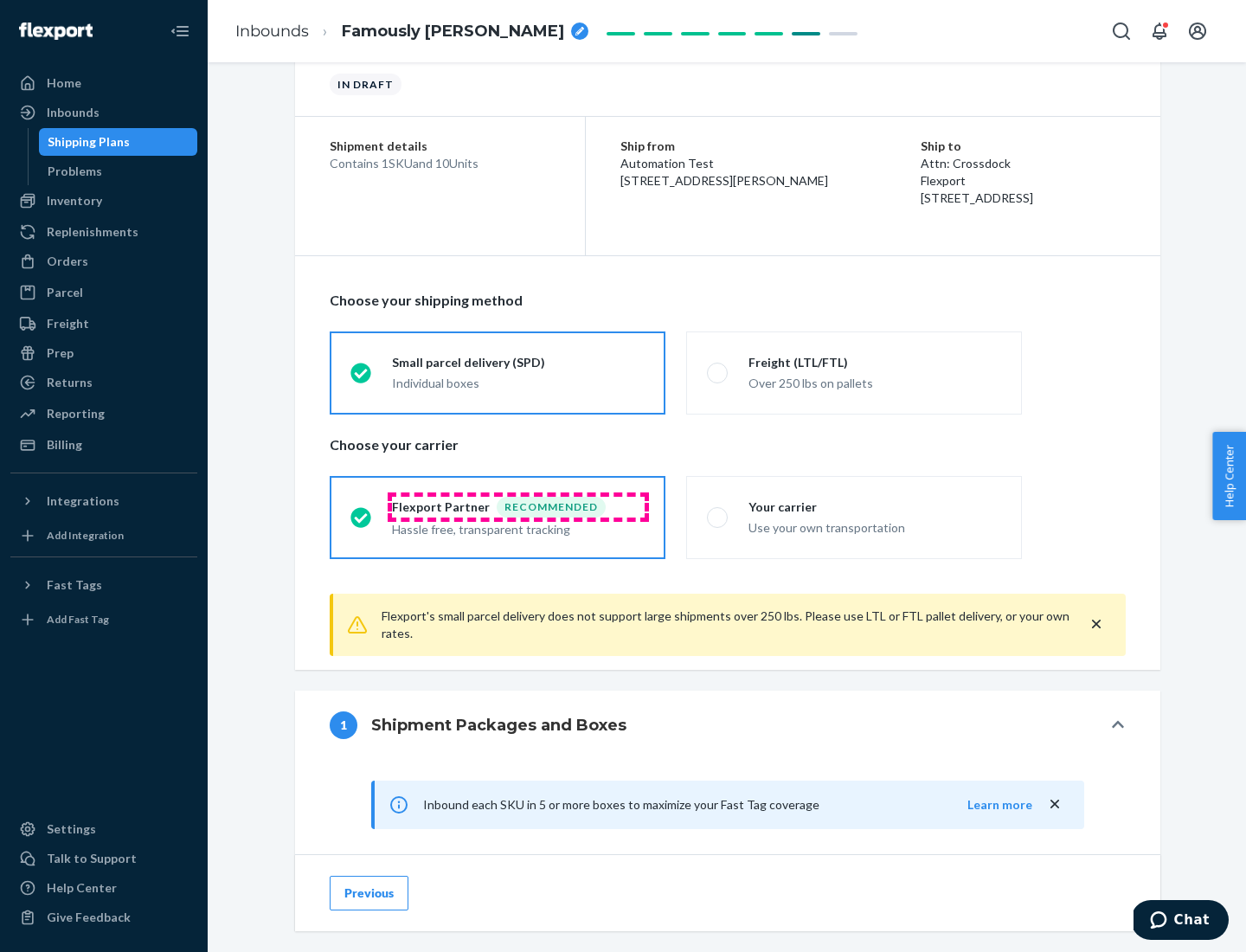
click at [518, 506] on div "Recommended" at bounding box center [551, 507] width 109 height 21
click at [361, 512] on input "Flexport Partner Recommended Hassle free, transparent tracking" at bounding box center [356, 518] width 11 height 11
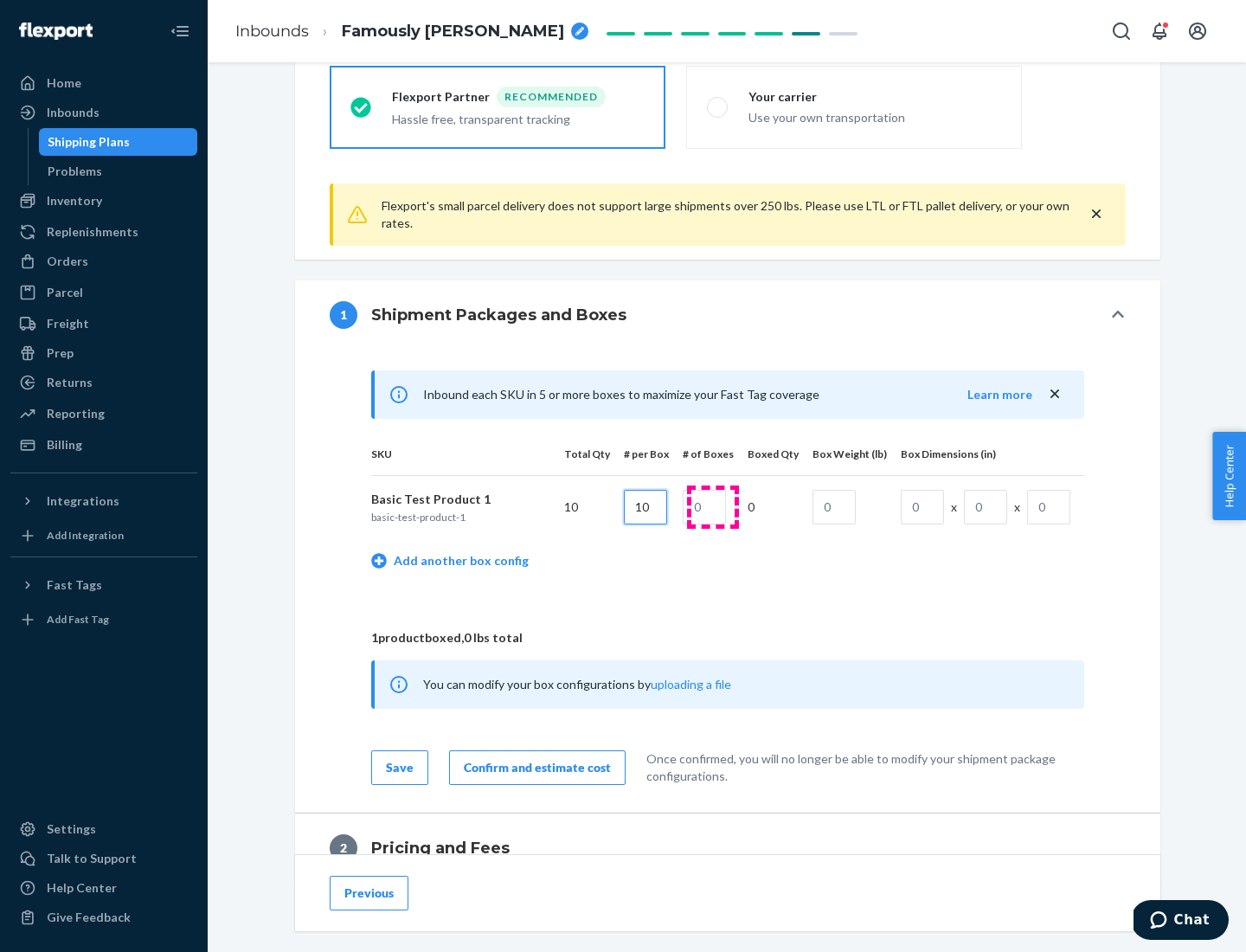
type input "10"
type input "1"
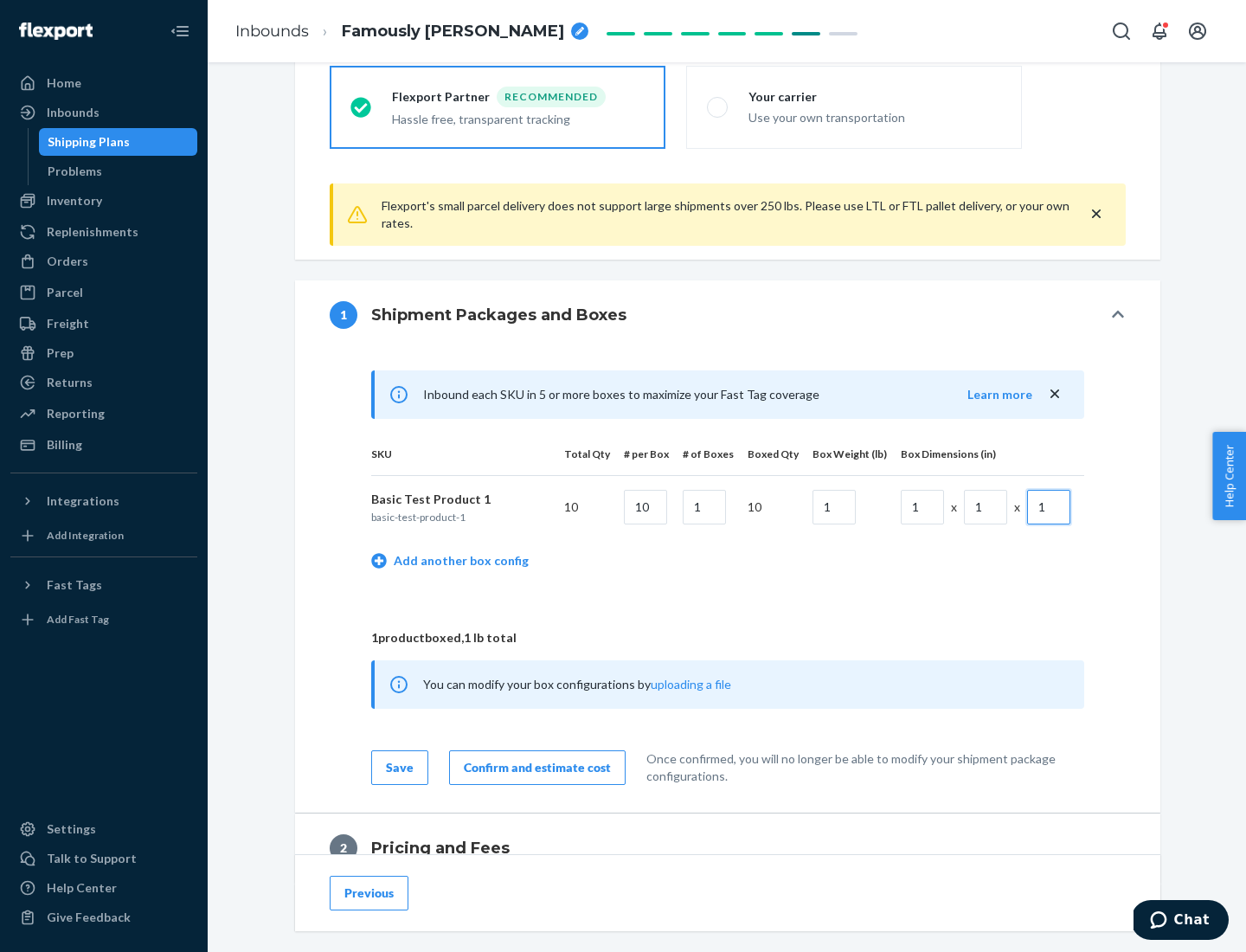
scroll to position [757, 0]
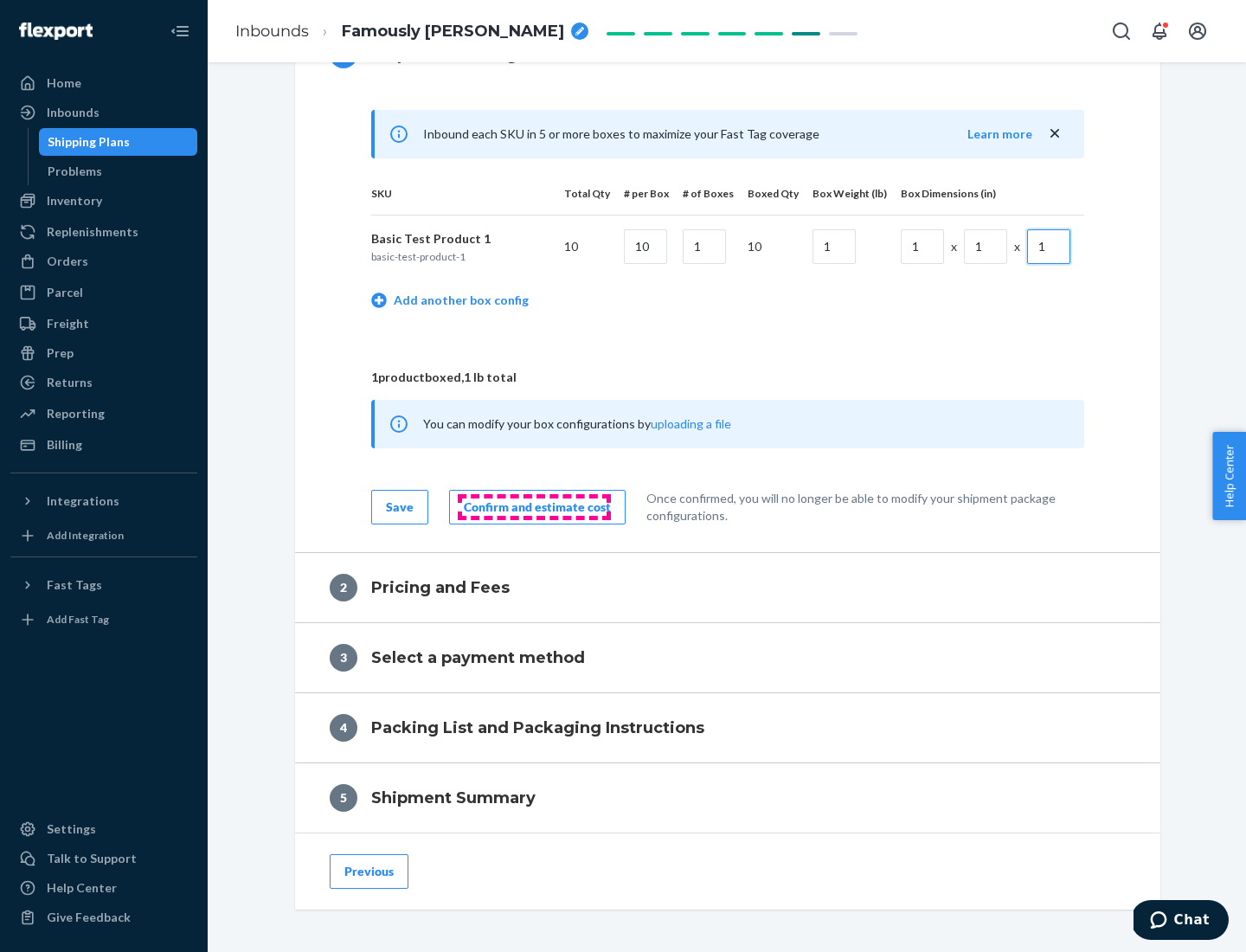
type input "1"
click at [534, 506] on div "Confirm and estimate cost" at bounding box center [538, 507] width 148 height 18
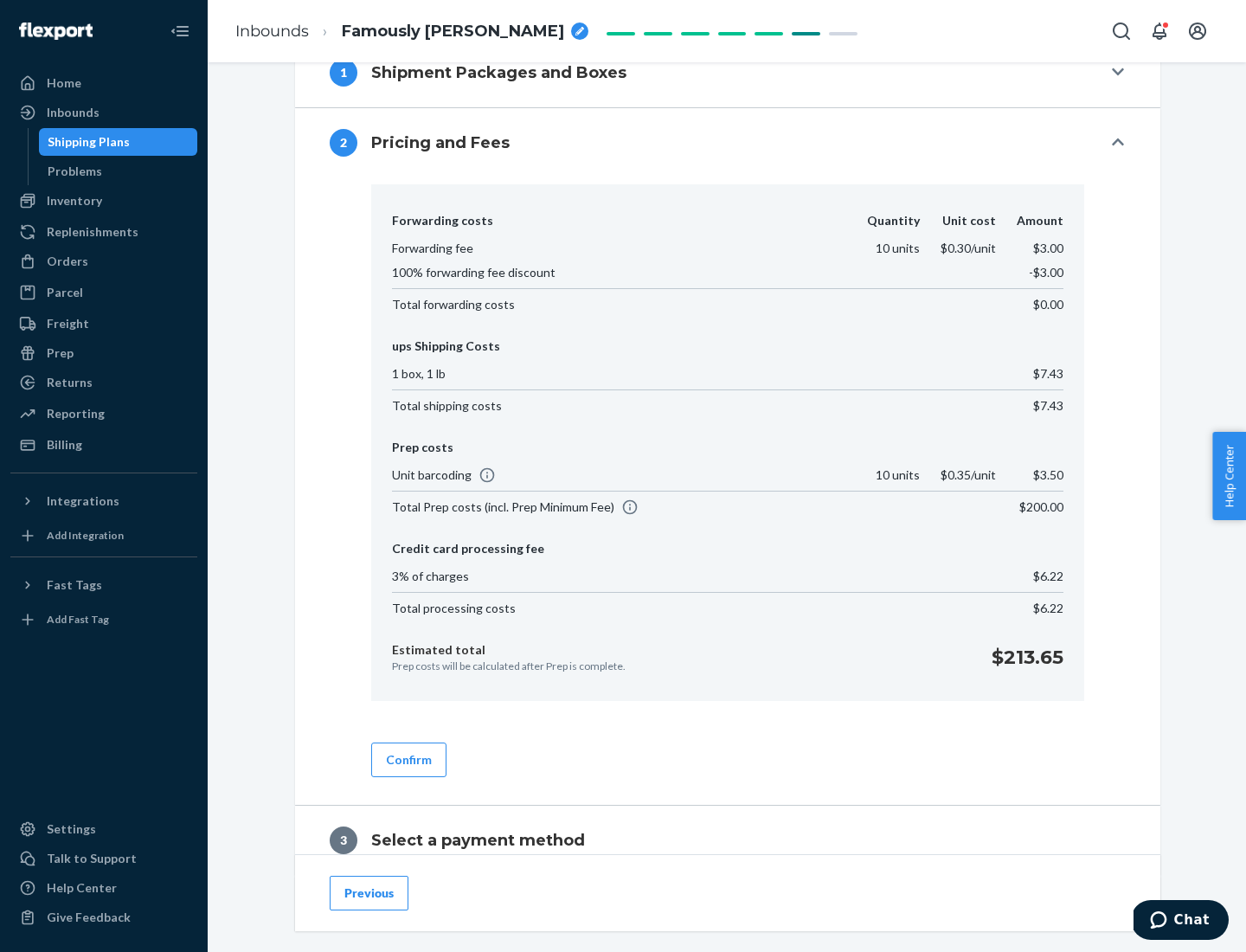
scroll to position [991, 0]
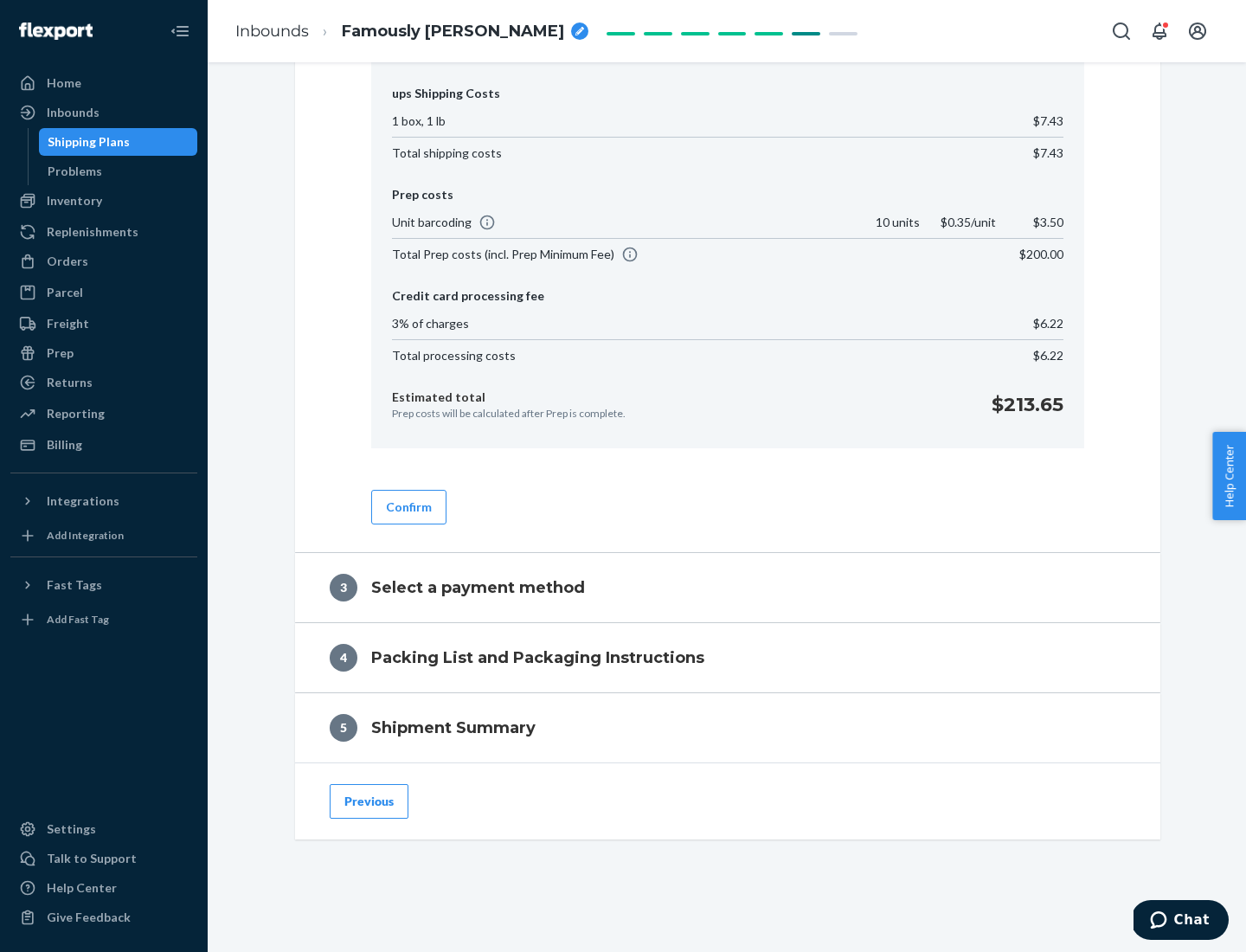
click at [407, 506] on button "Confirm" at bounding box center [408, 506] width 76 height 35
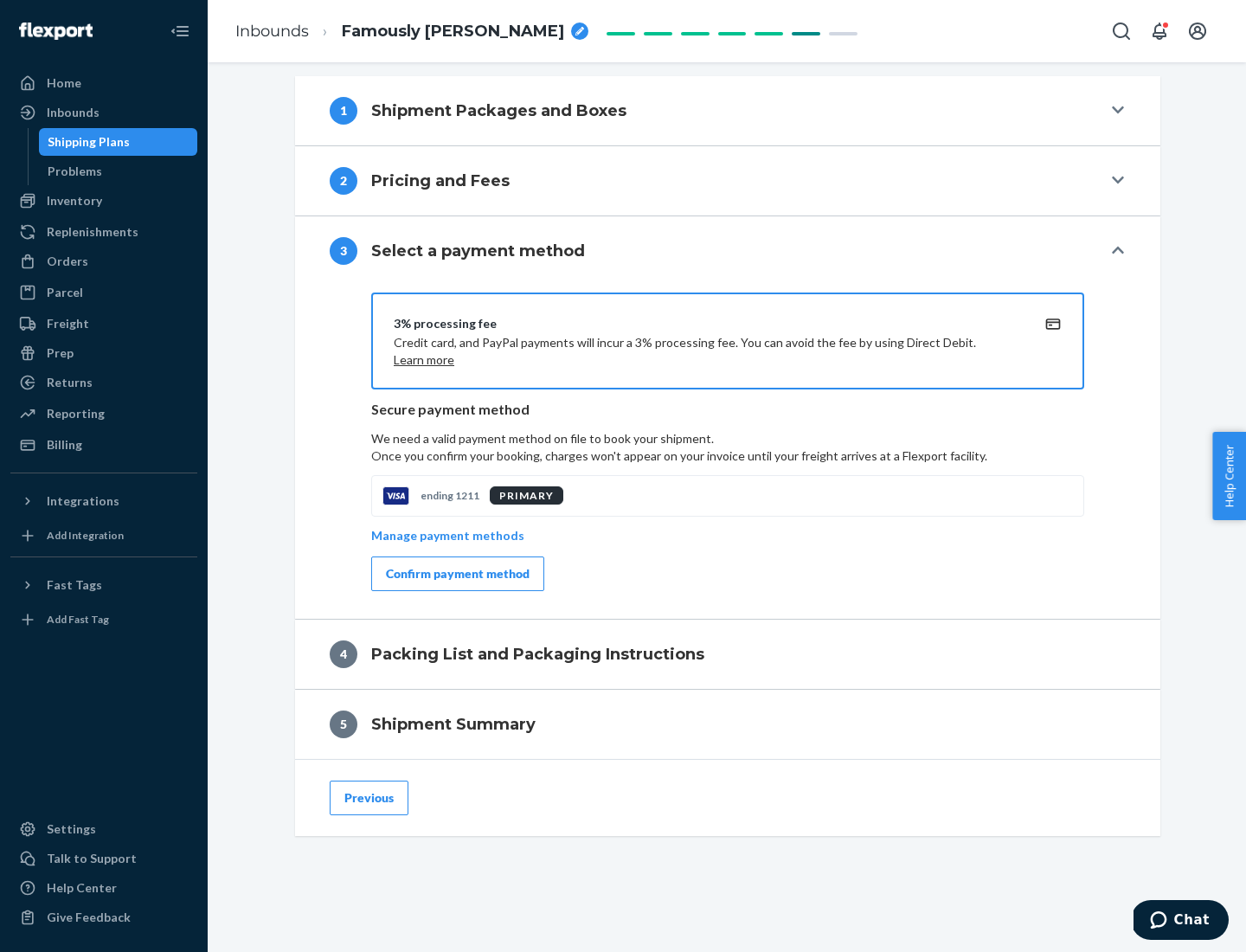
click at [456, 574] on div "Confirm payment method" at bounding box center [458, 574] width 144 height 18
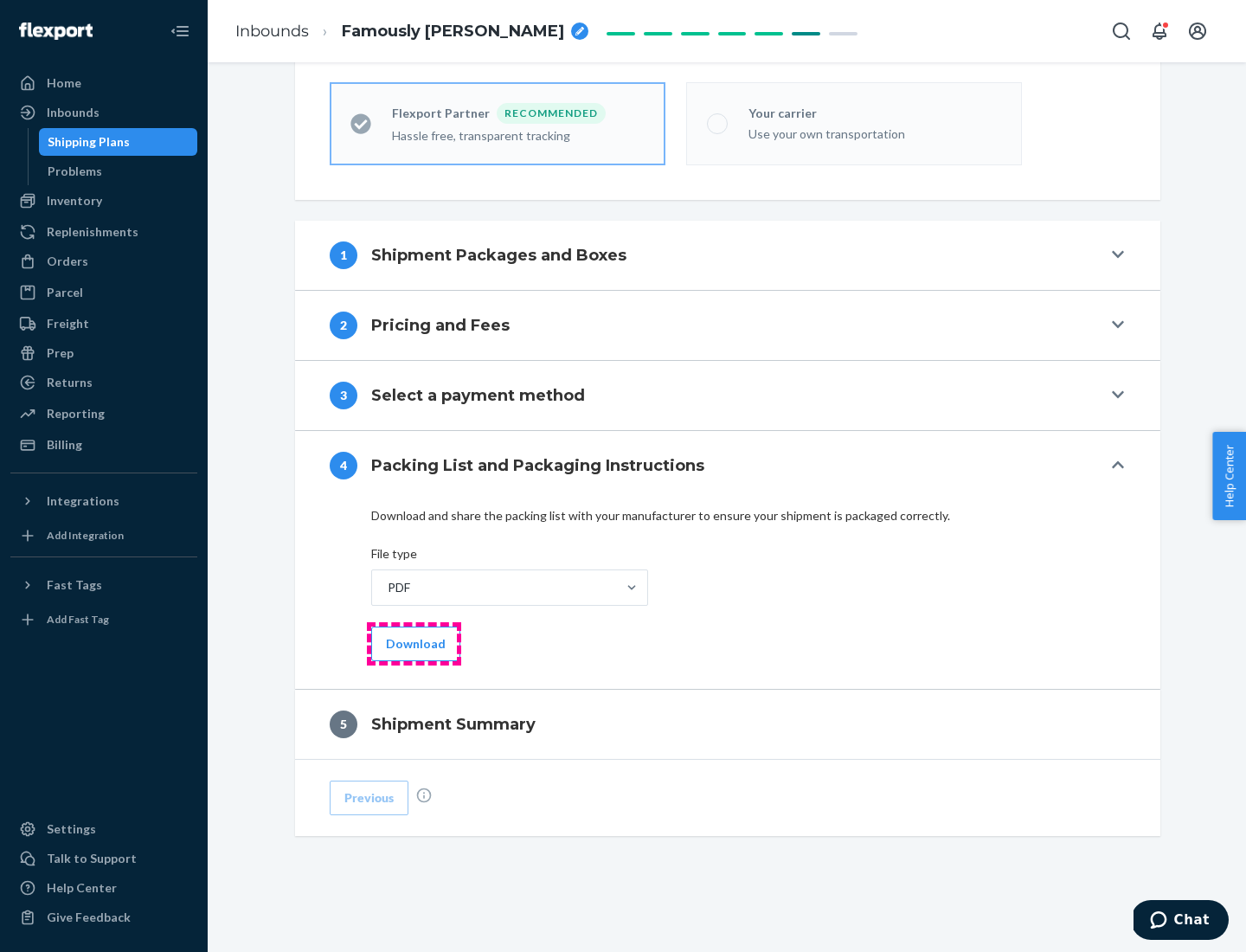
click at [414, 643] on button "Download" at bounding box center [415, 644] width 89 height 35
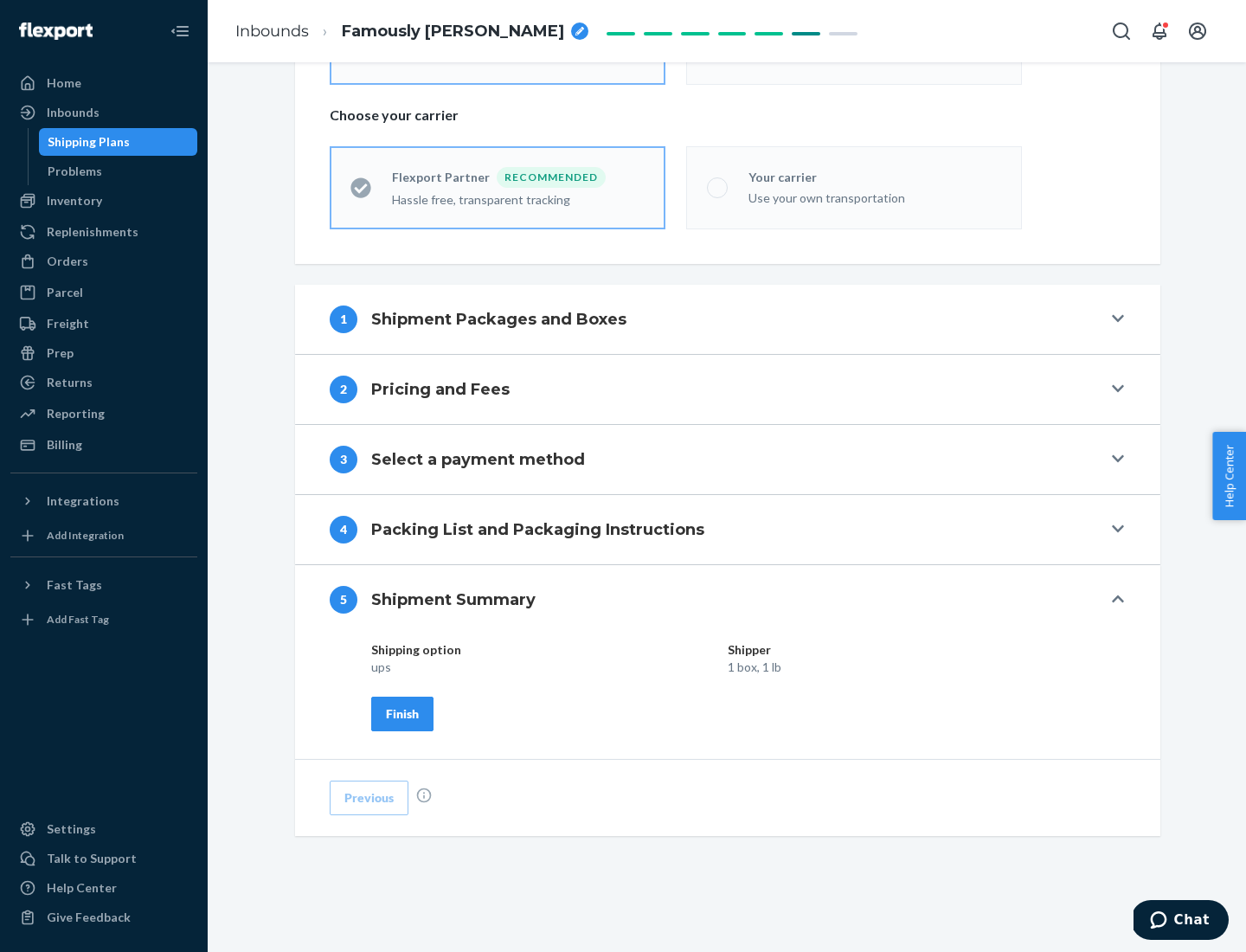
click at [403, 713] on div "Finish" at bounding box center [402, 714] width 33 height 18
